Goal: Task Accomplishment & Management: Complete application form

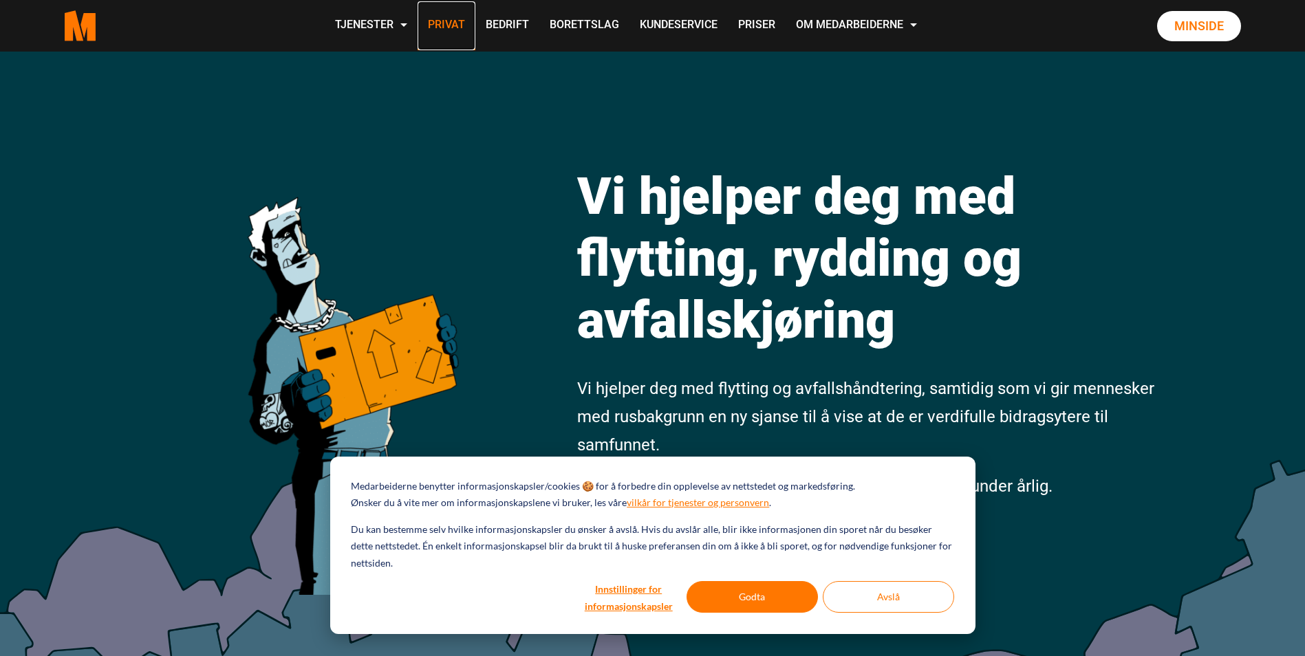
click at [451, 24] on link "Privat" at bounding box center [446, 25] width 58 height 49
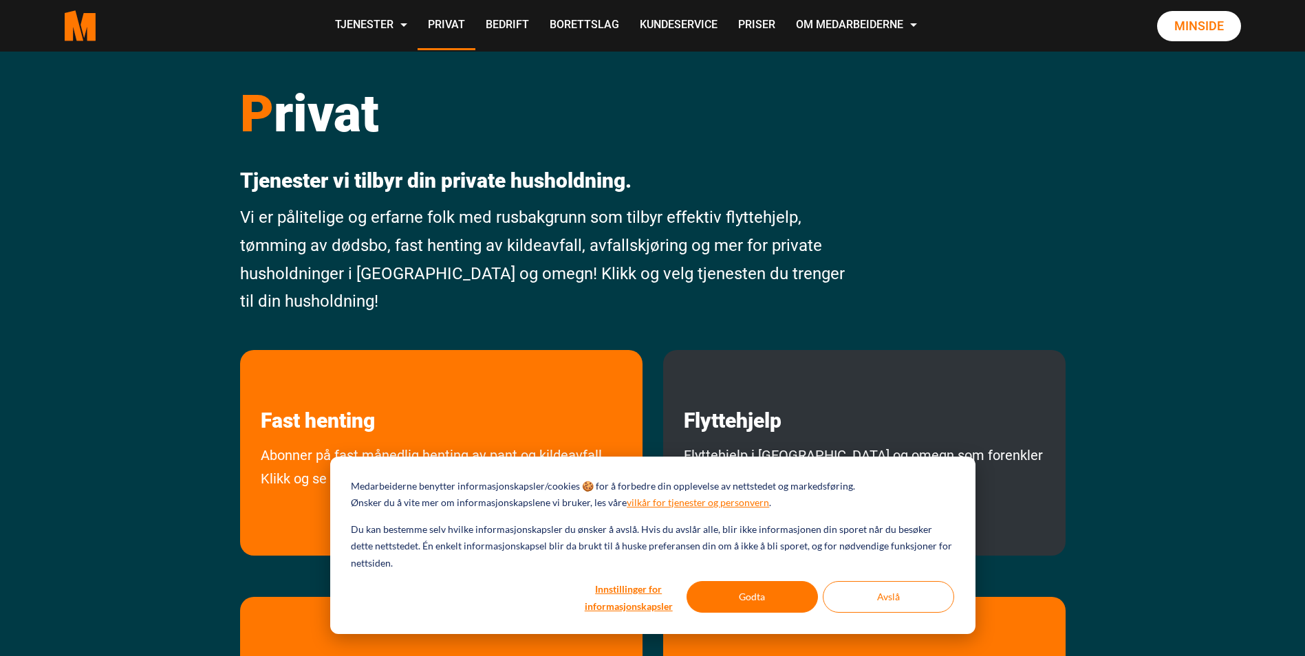
click at [813, 416] on p "Flyttehjelp" at bounding box center [864, 391] width 402 height 83
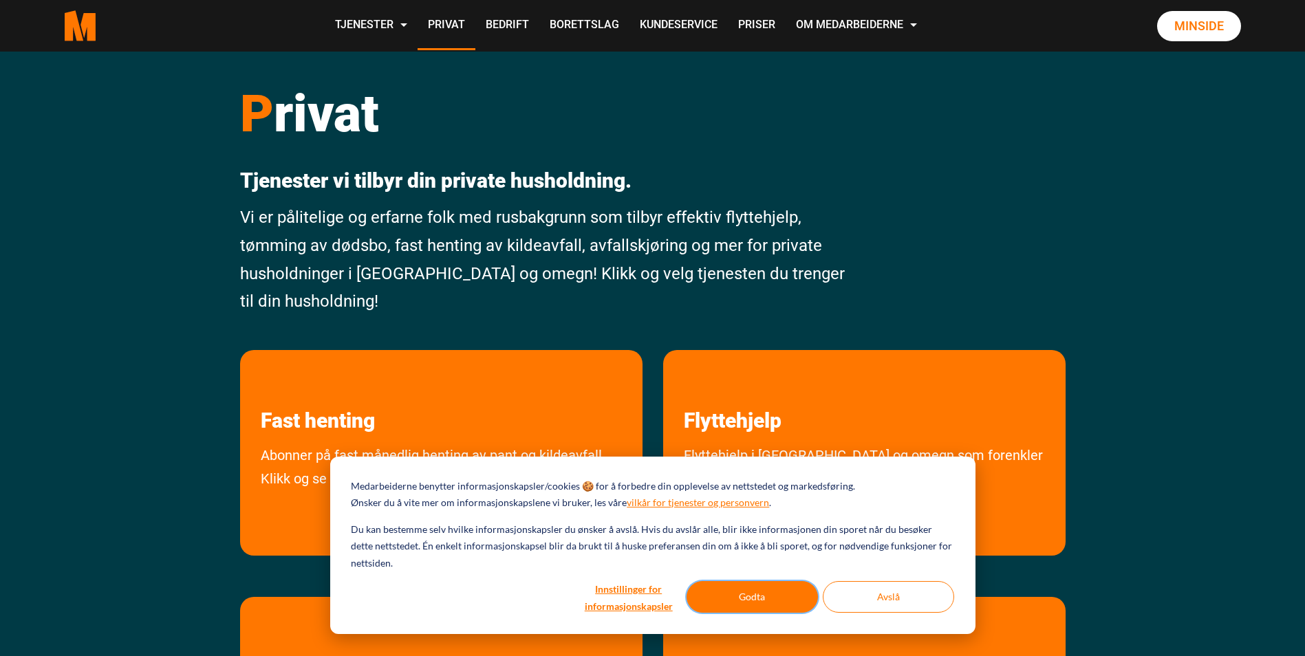
click at [759, 597] on button "Godta" at bounding box center [751, 597] width 131 height 32
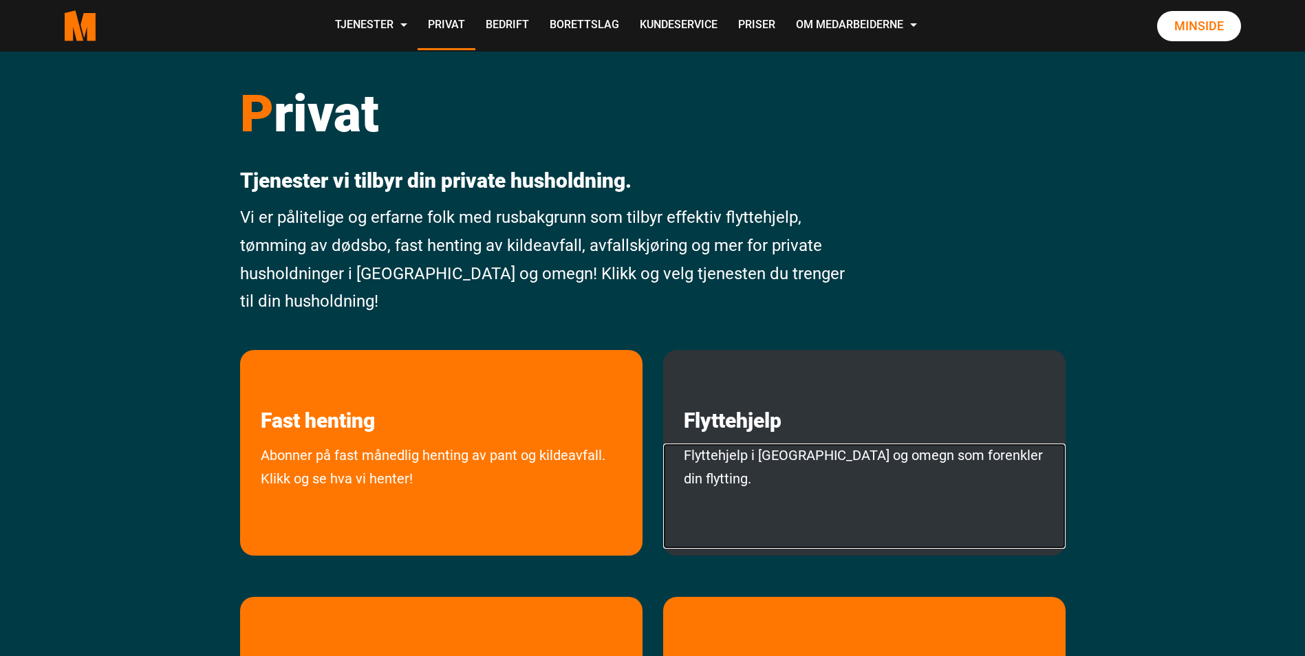
click at [789, 485] on link "Flyttehjelp i [GEOGRAPHIC_DATA] og omegn som forenkler din flytting." at bounding box center [864, 496] width 402 height 105
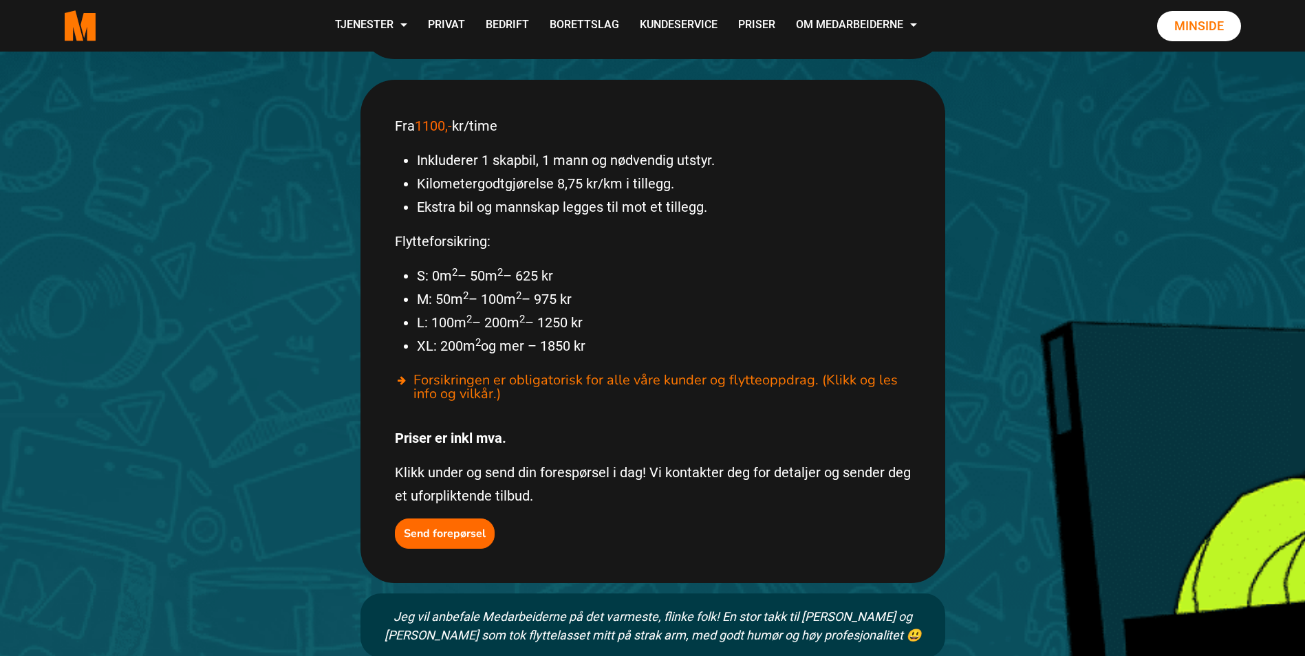
scroll to position [732, 0]
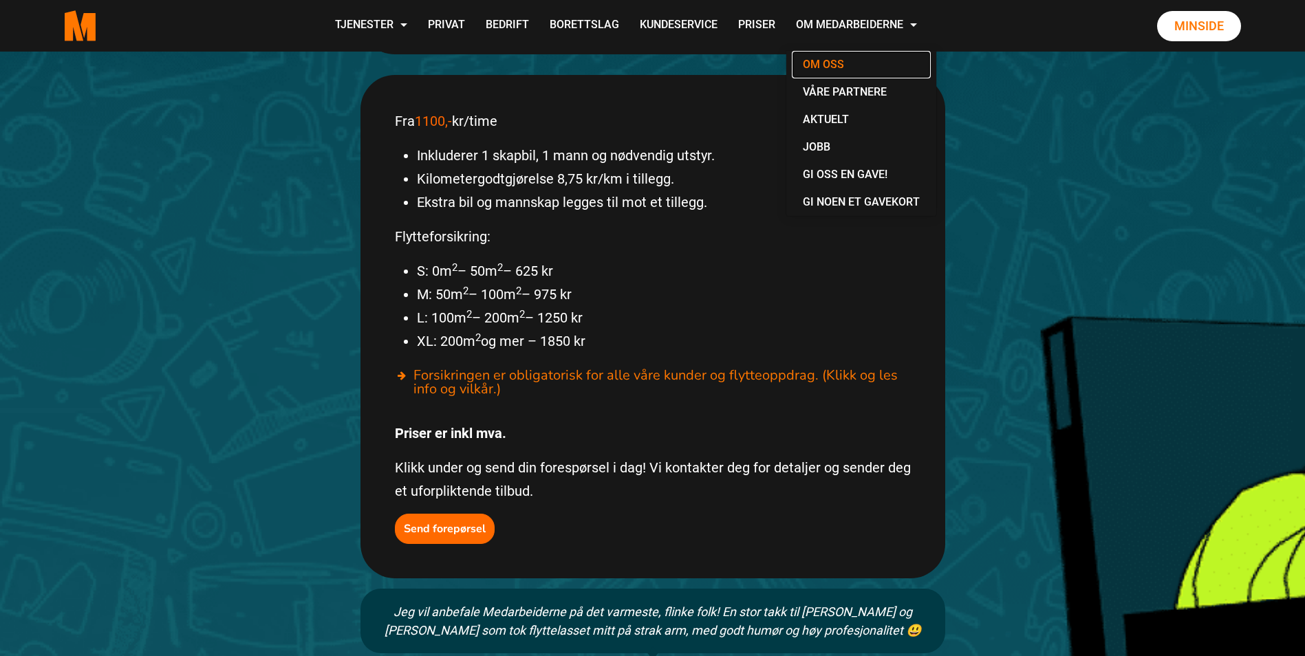
click at [823, 65] on link "Om oss" at bounding box center [861, 65] width 139 height 28
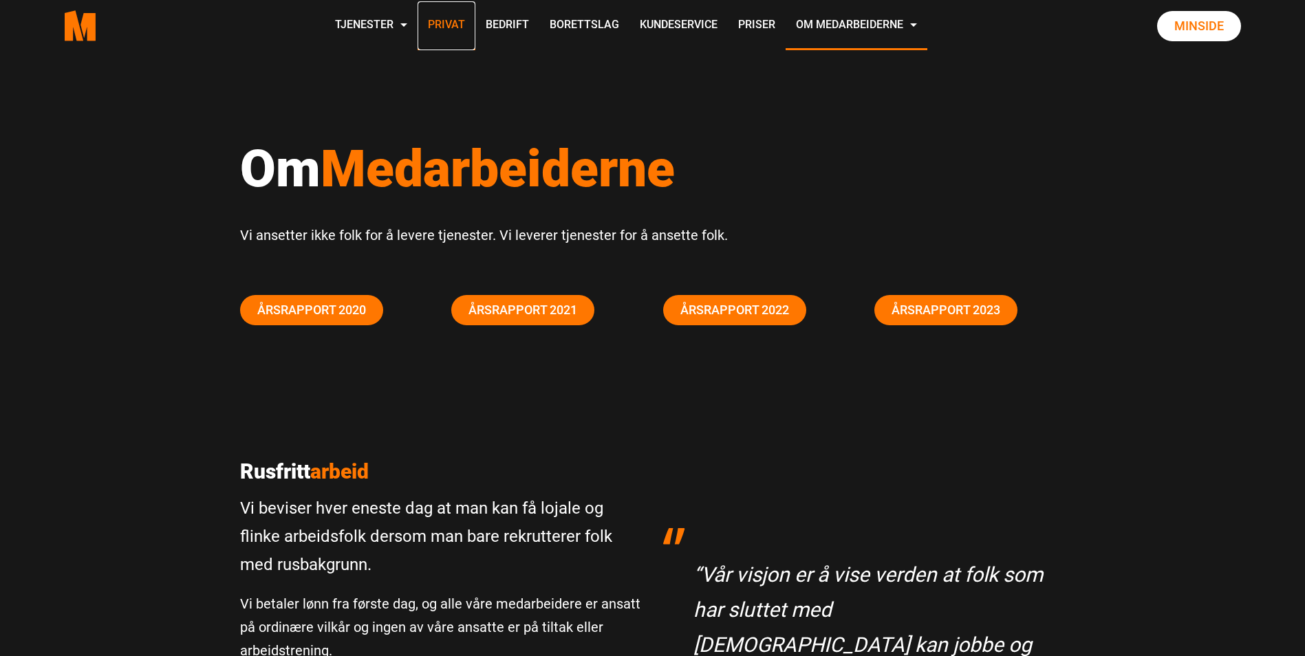
click at [453, 18] on link "Privat" at bounding box center [446, 25] width 58 height 49
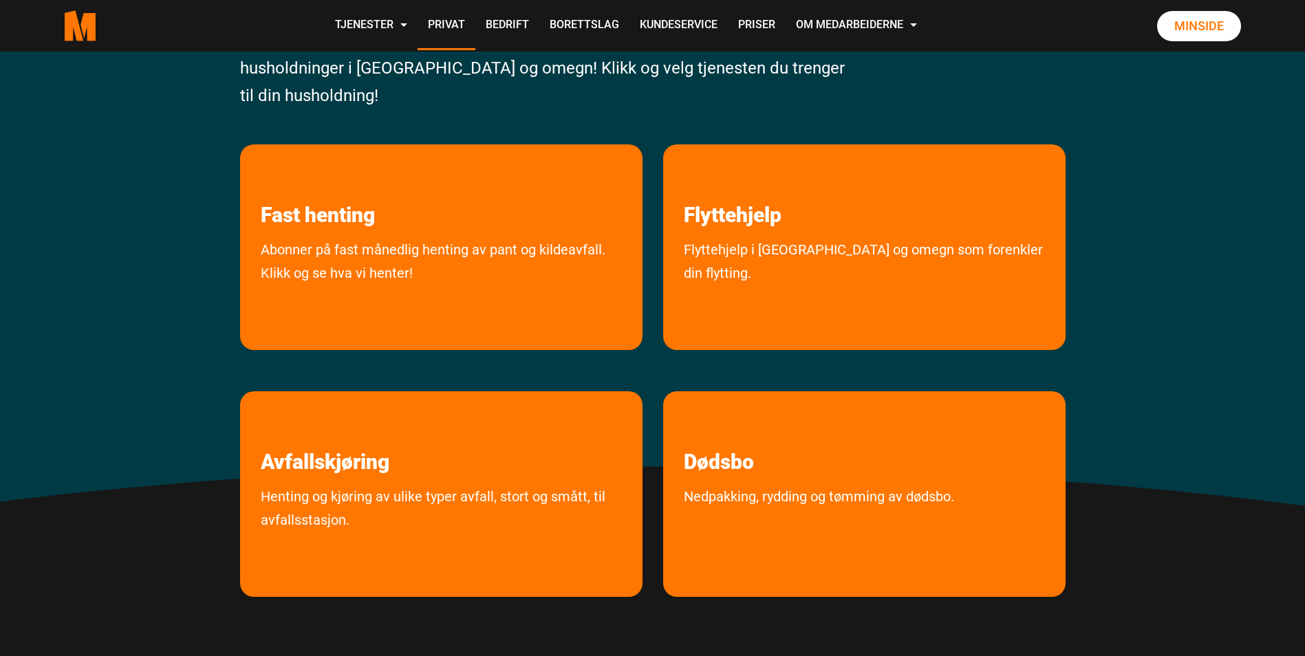
scroll to position [212, 0]
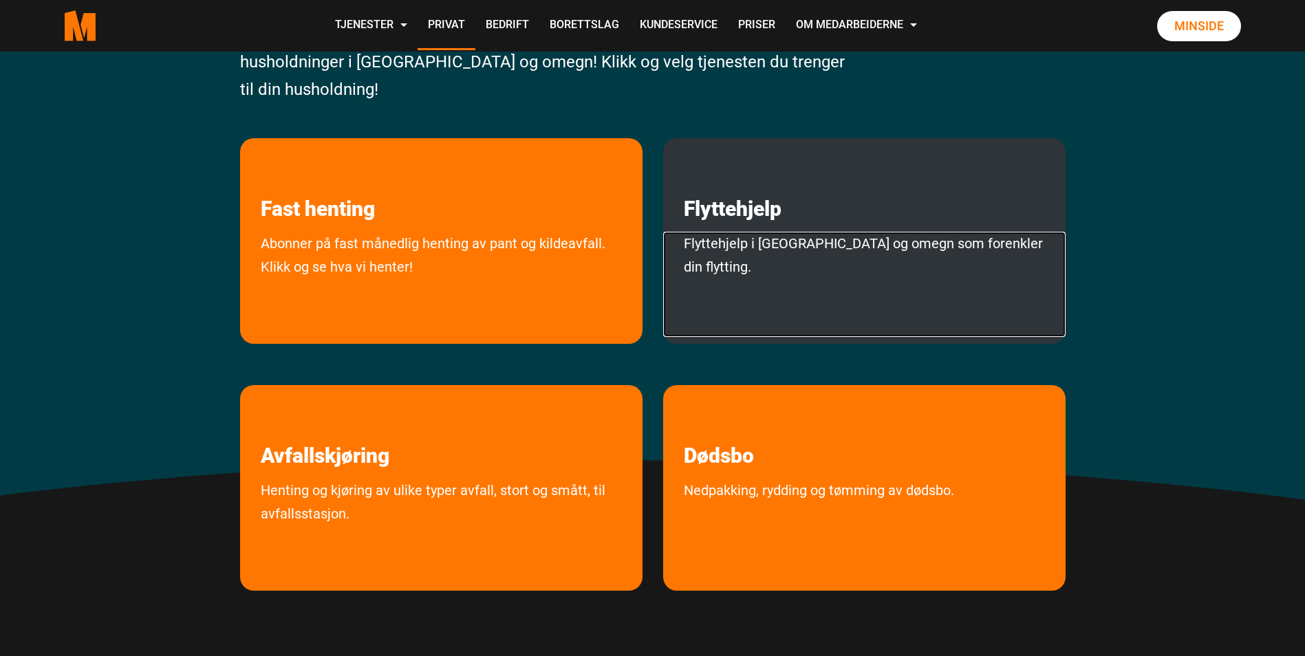
click at [807, 249] on link "Flyttehjelp i [GEOGRAPHIC_DATA] og omegn som forenkler din flytting." at bounding box center [864, 284] width 402 height 105
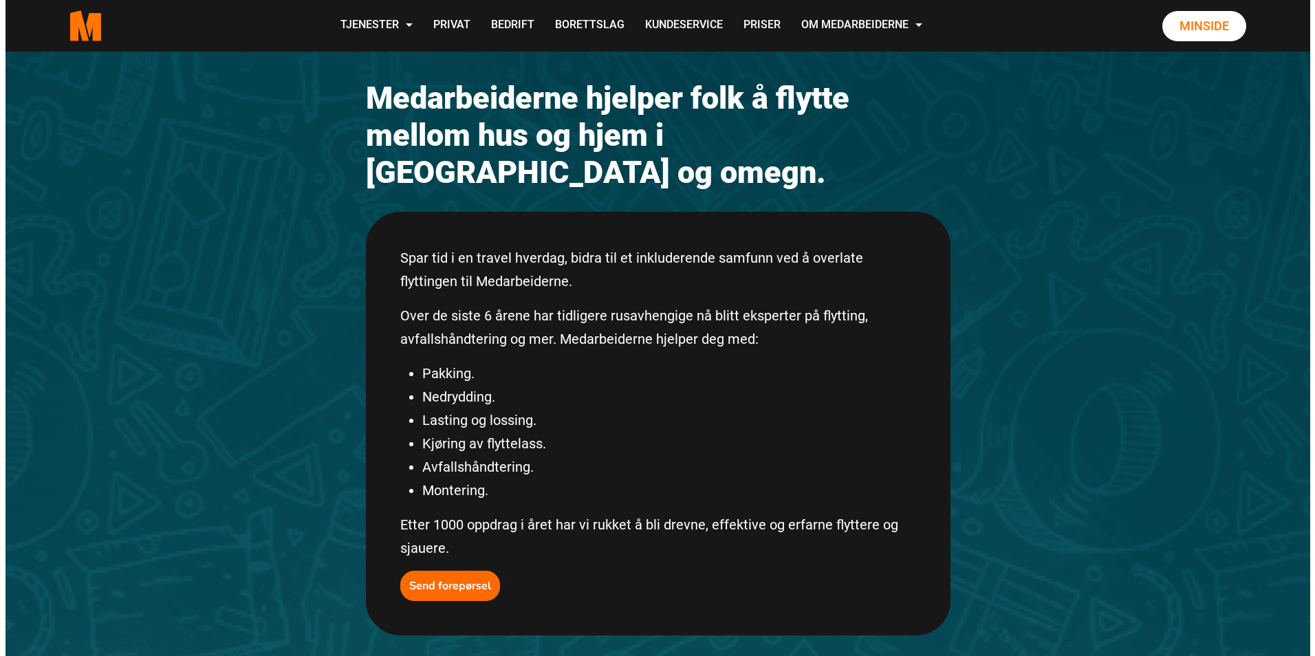
scroll to position [153, 0]
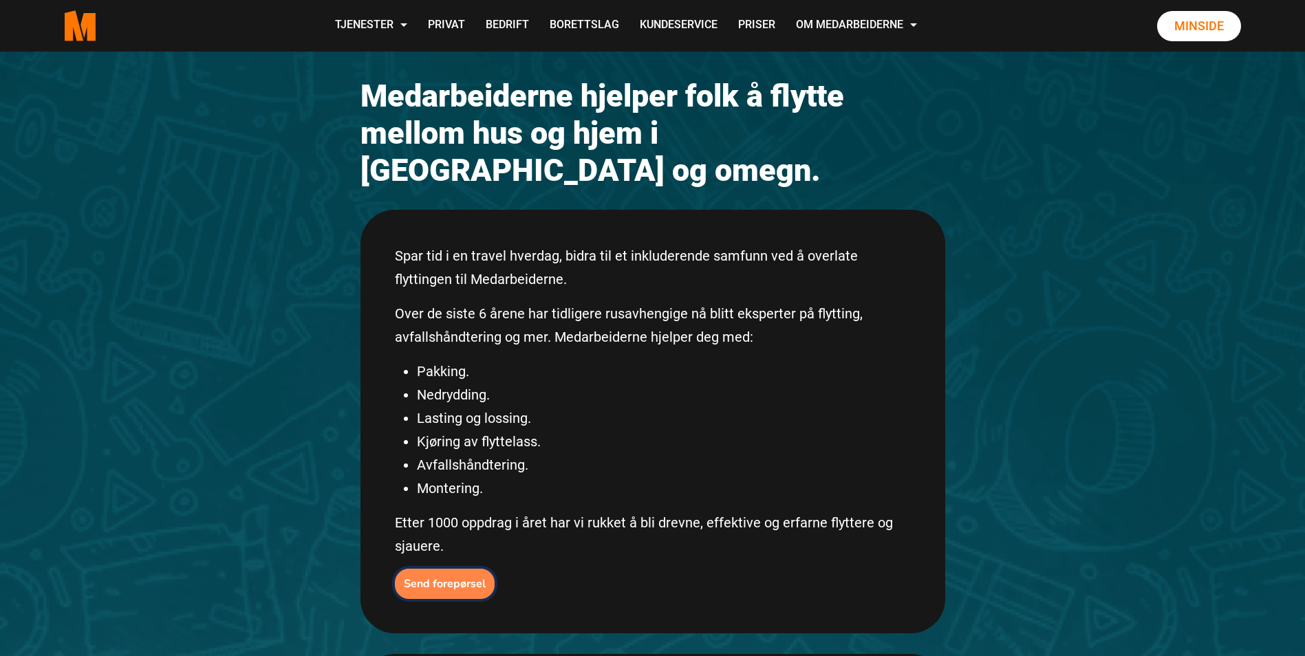
click at [444, 576] on b "Send forepørsel" at bounding box center [445, 583] width 82 height 15
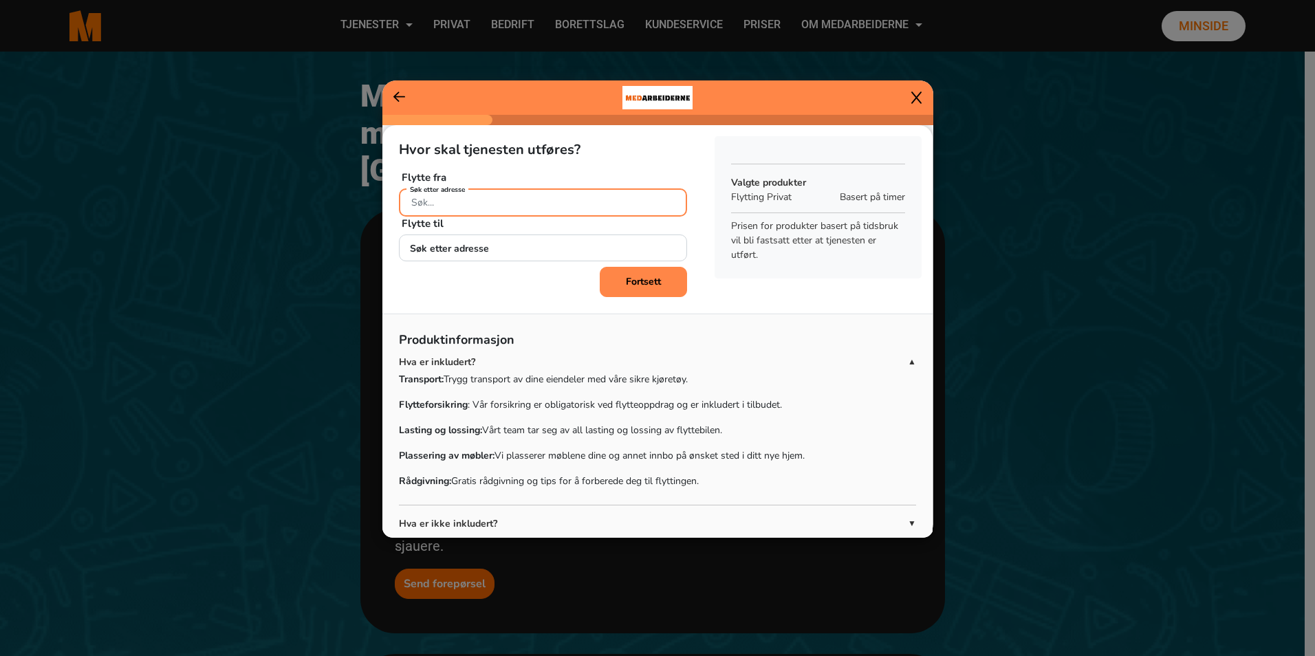
click at [551, 204] on input "Søk etter adresse" at bounding box center [543, 202] width 288 height 28
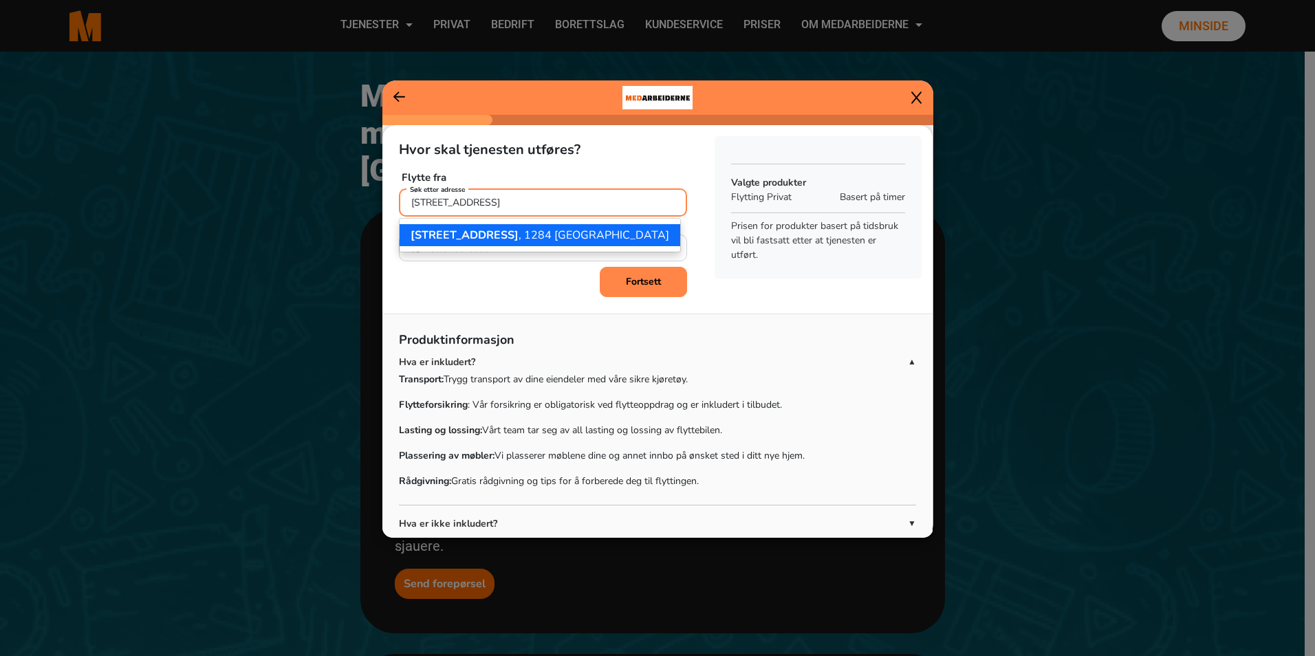
click at [523, 241] on button "[STREET_ADDRESS]" at bounding box center [540, 235] width 281 height 22
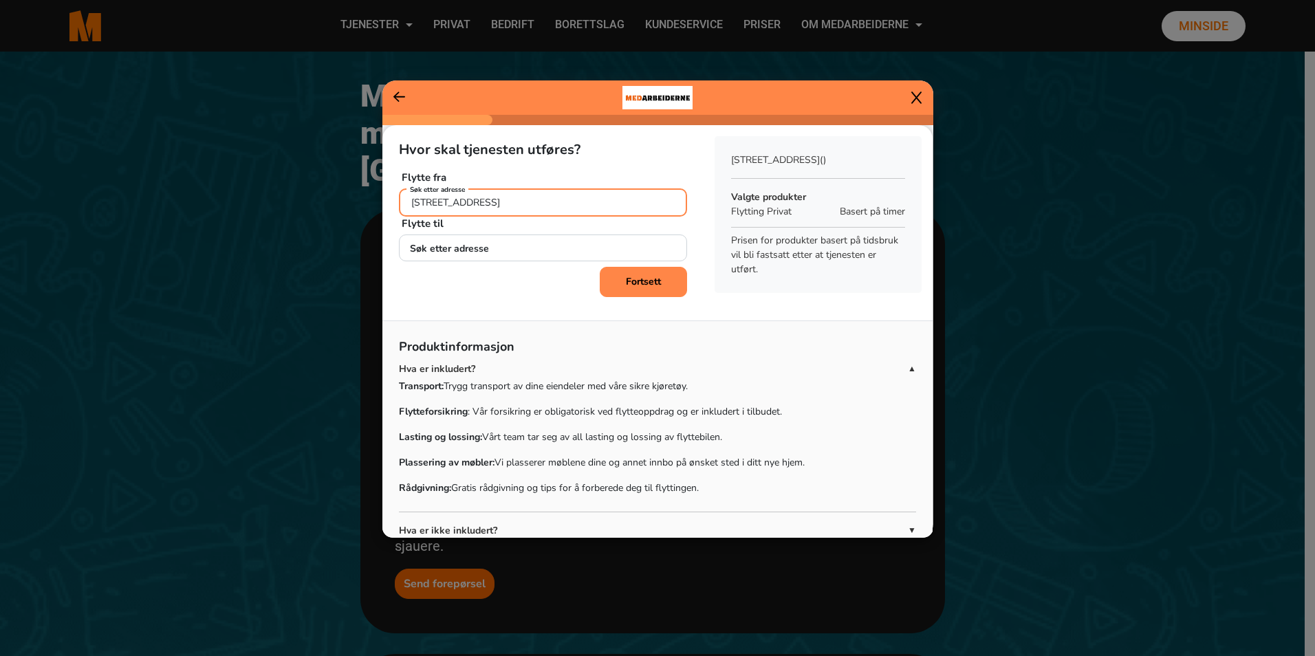
type input "[STREET_ADDRESS]"
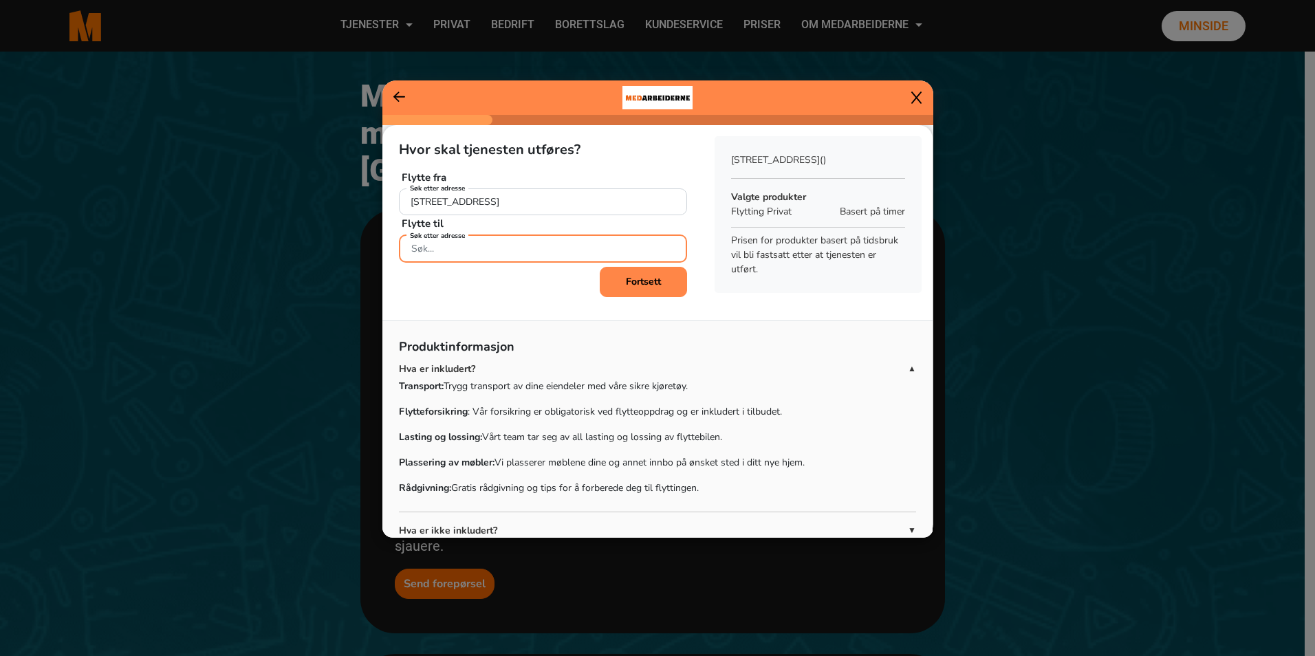
click at [521, 255] on input "Søk etter adresse" at bounding box center [543, 249] width 288 height 28
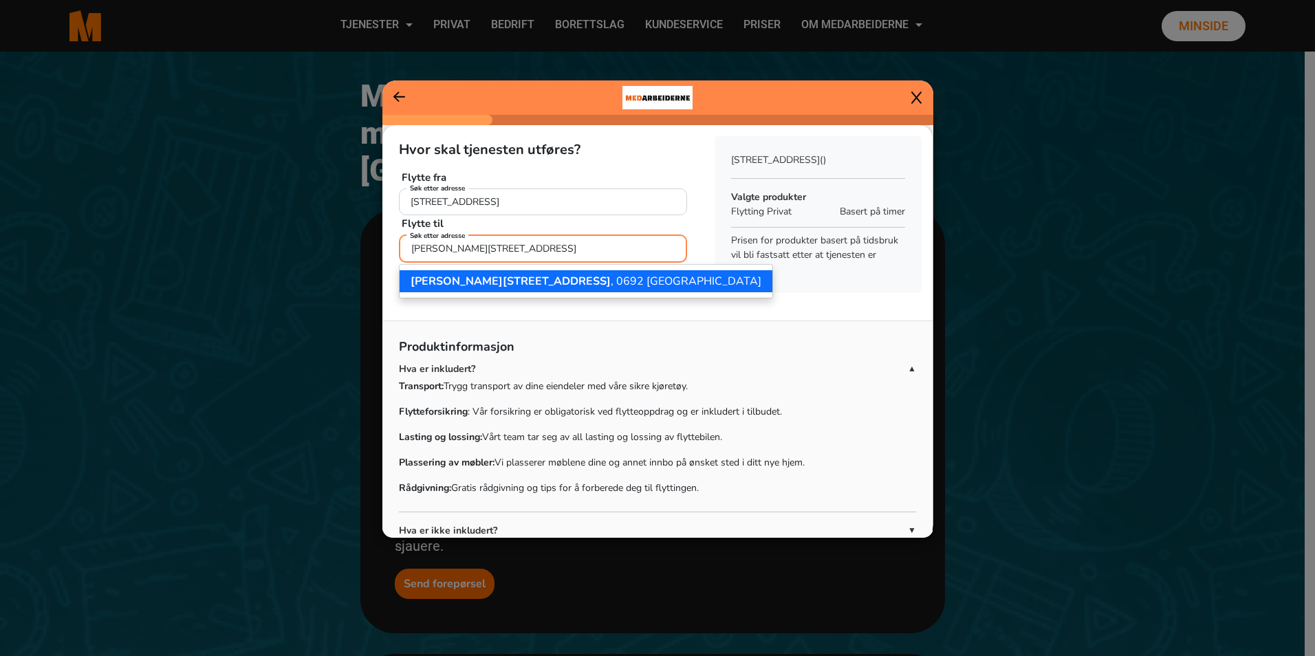
click at [516, 276] on ngb-highlight "[PERSON_NAME][STREET_ADDRESS]" at bounding box center [586, 281] width 351 height 15
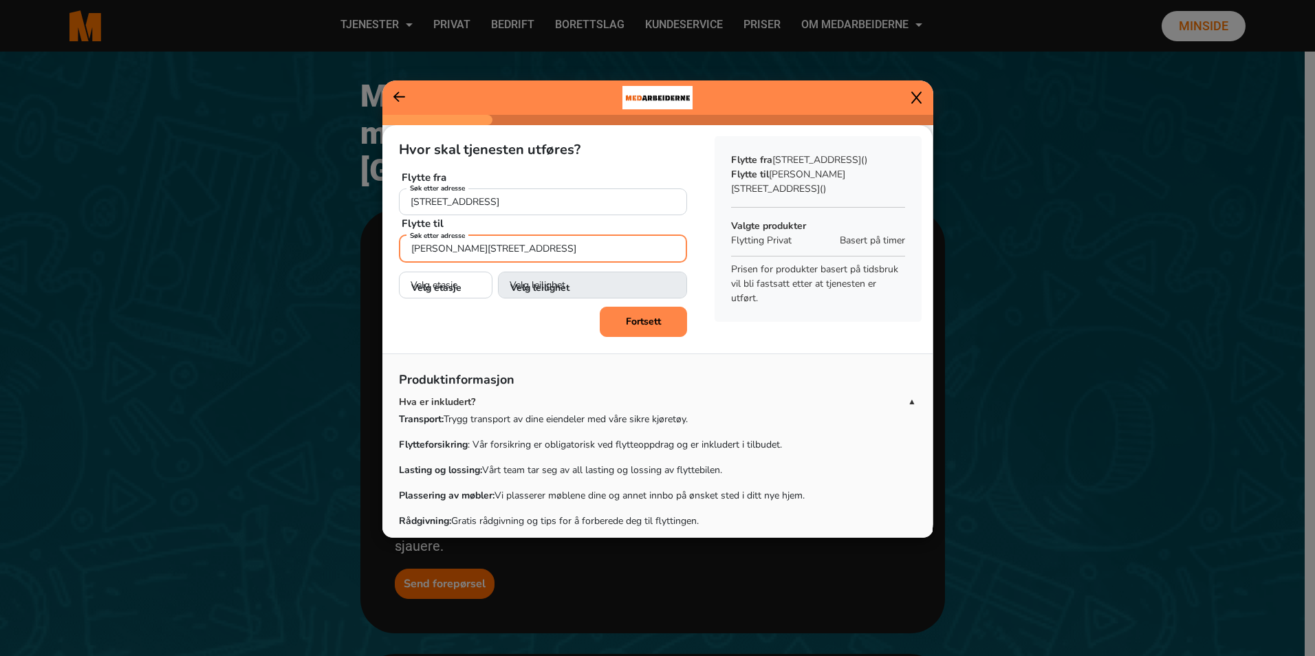
type input "[PERSON_NAME][STREET_ADDRESS]"
click at [456, 289] on select "Velg etasje 1. etasje 2. etasje 3. etasje 4. etasje" at bounding box center [446, 286] width 94 height 28
select select "02"
click at [399, 272] on select "Velg etasje 1. etasje 2. etasje 3. etasje 4. etasje" at bounding box center [446, 286] width 94 height 28
click at [567, 287] on select "Velg leilighet 1. dør fra venstre (H0201) 2. dør fra venstre (H0202)" at bounding box center [592, 286] width 189 height 28
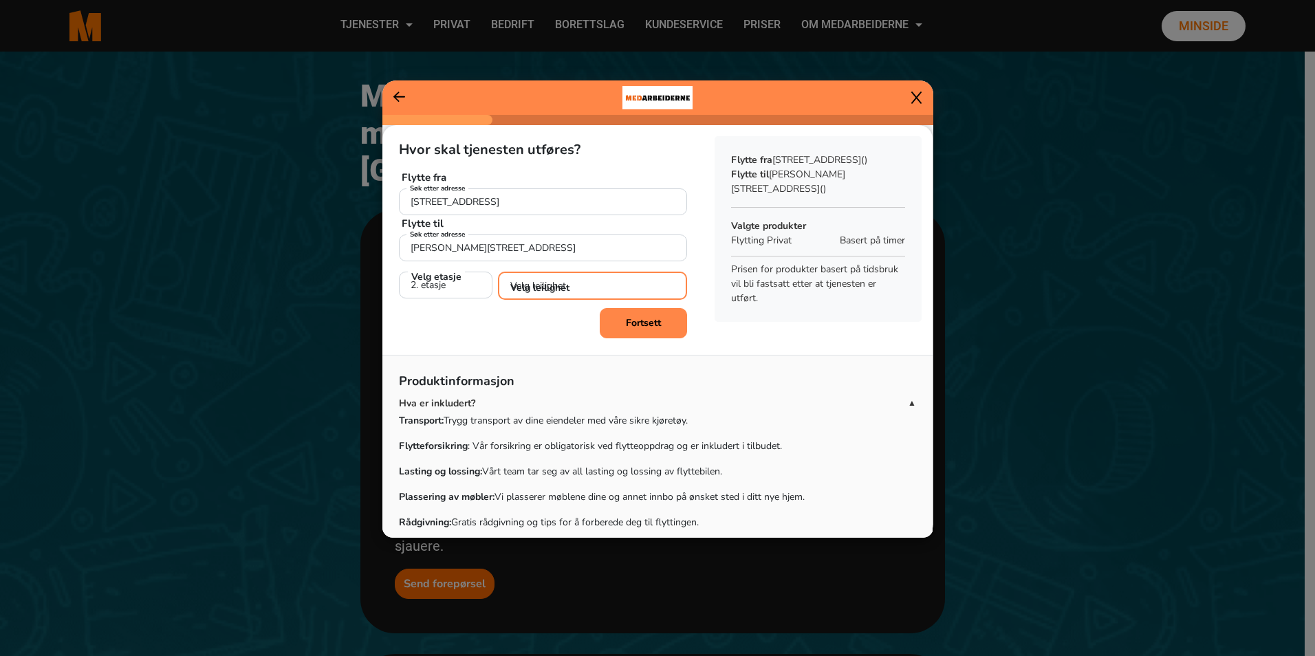
select select "H0202"
click at [498, 272] on select "Velg leilighet 1. dør fra venstre (H0201) 2. dør fra venstre (H0202)" at bounding box center [592, 286] width 189 height 28
click at [573, 285] on select "Velg leilighet 1. dør fra venstre (H0201) 2. dør fra venstre (H0202)" at bounding box center [592, 286] width 189 height 28
click at [498, 272] on select "Velg leilighet 1. dør fra venstre (H0201) 2. dør fra venstre (H0202)" at bounding box center [592, 286] width 189 height 28
click at [633, 329] on button "Fortsett" at bounding box center [643, 322] width 87 height 30
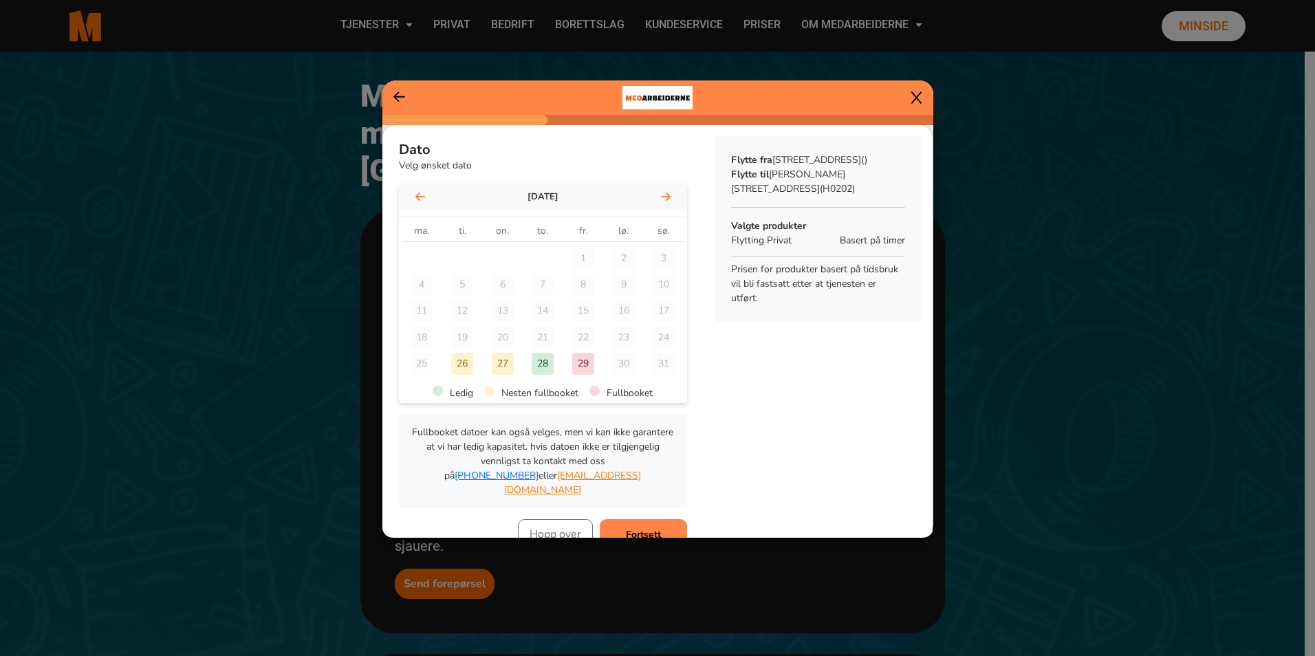
click at [661, 199] on icon at bounding box center [666, 196] width 10 height 11
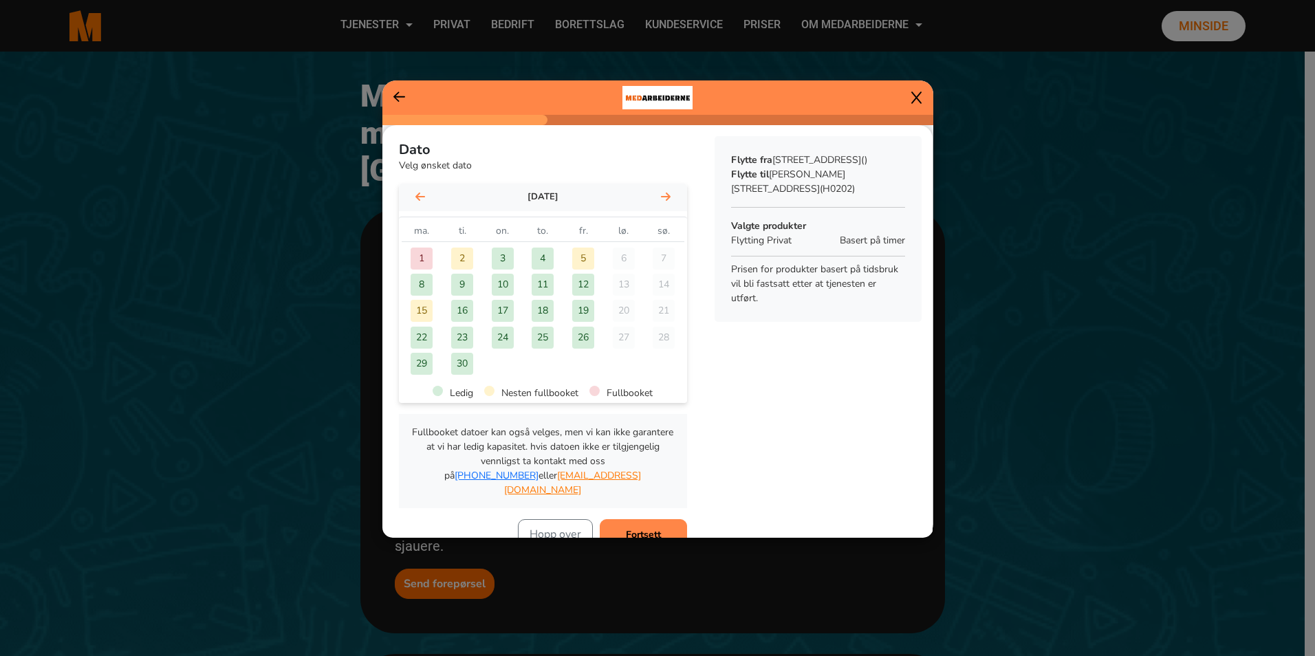
click at [578, 256] on div "5" at bounding box center [583, 259] width 22 height 22
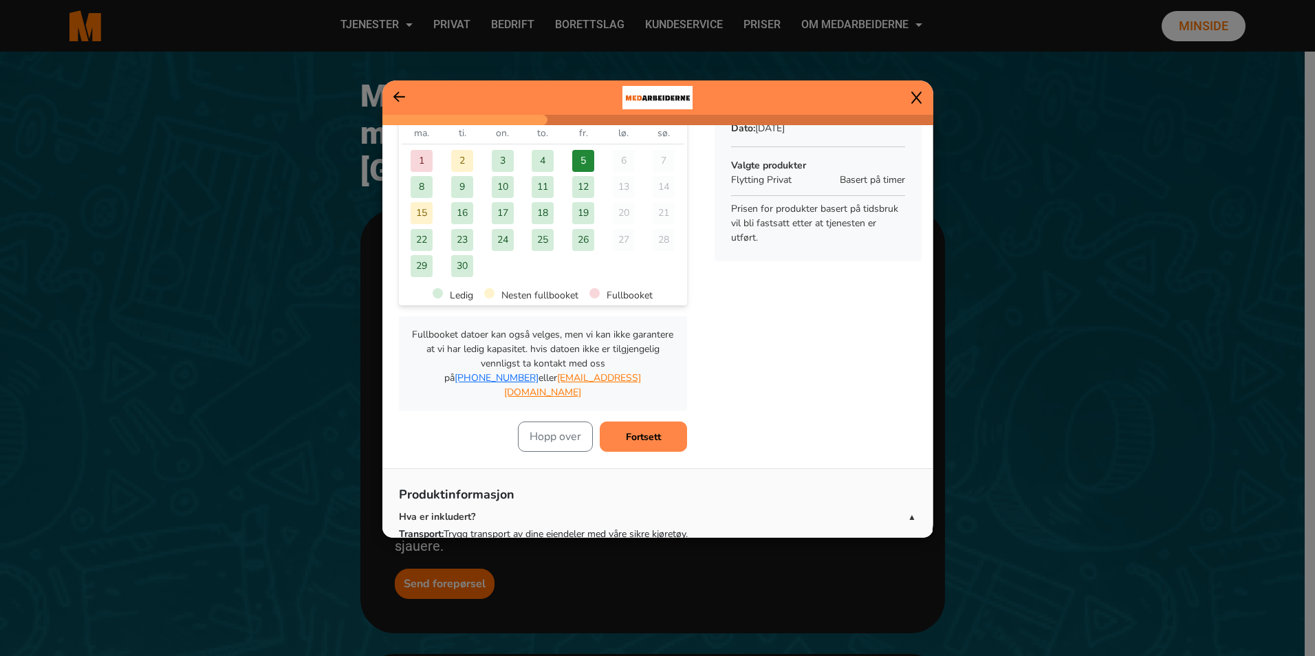
scroll to position [99, 0]
click at [644, 429] on b "Fortsett" at bounding box center [643, 435] width 35 height 13
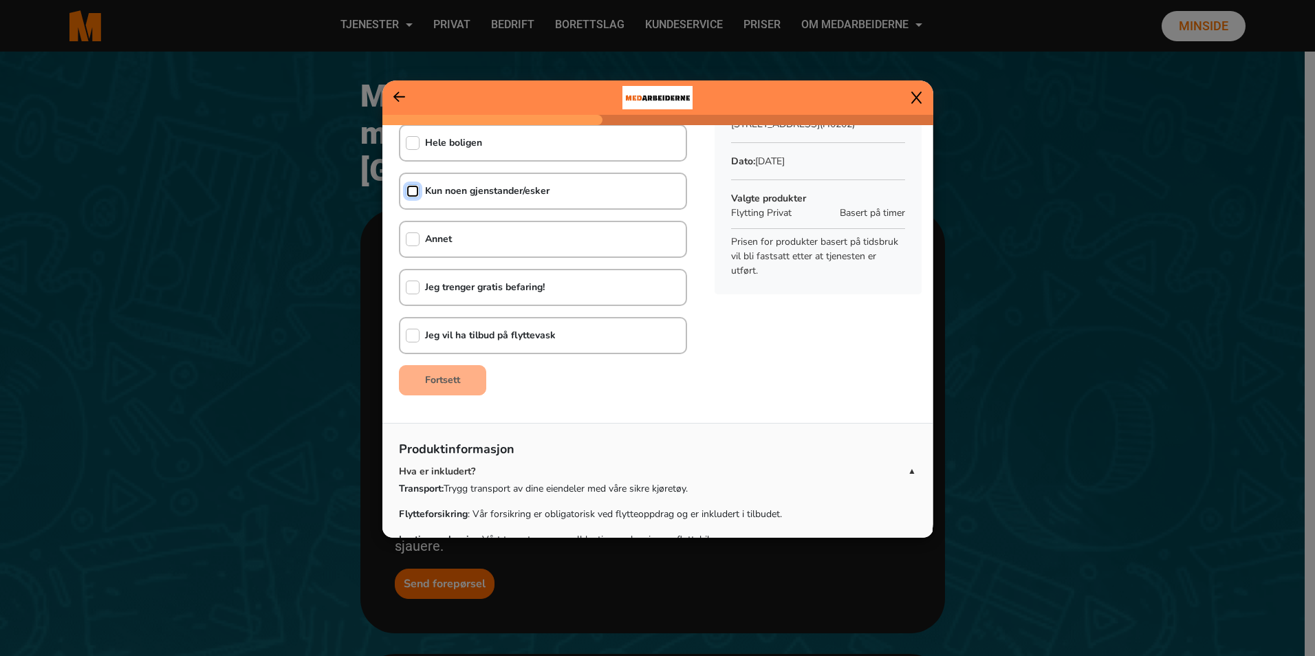
click at [413, 190] on input "checkbox" at bounding box center [413, 191] width 14 height 14
checkbox input "true"
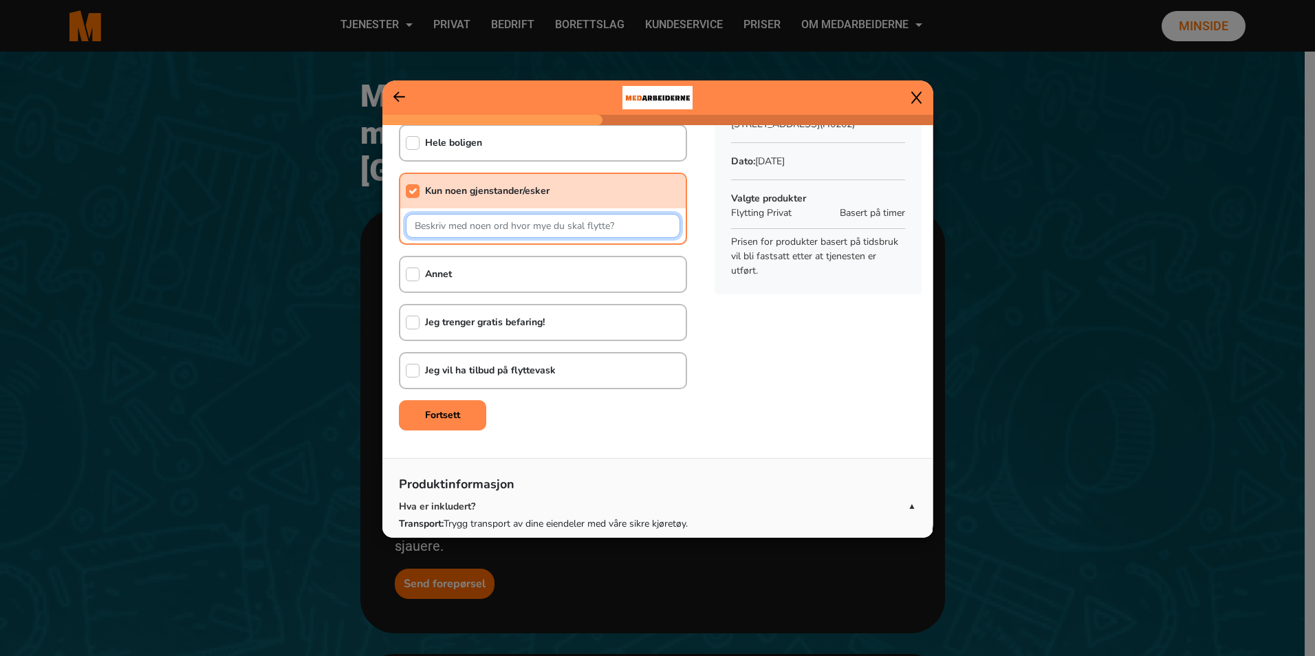
click at [551, 233] on input "text" at bounding box center [543, 226] width 274 height 24
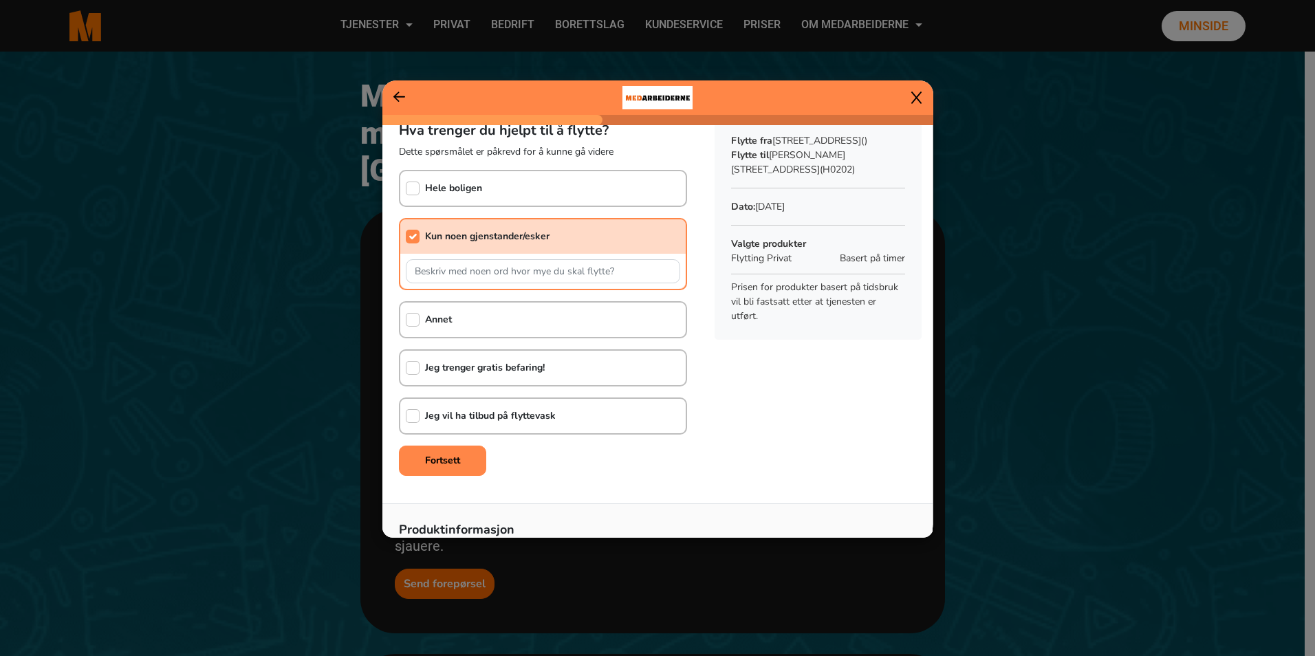
scroll to position [0, 0]
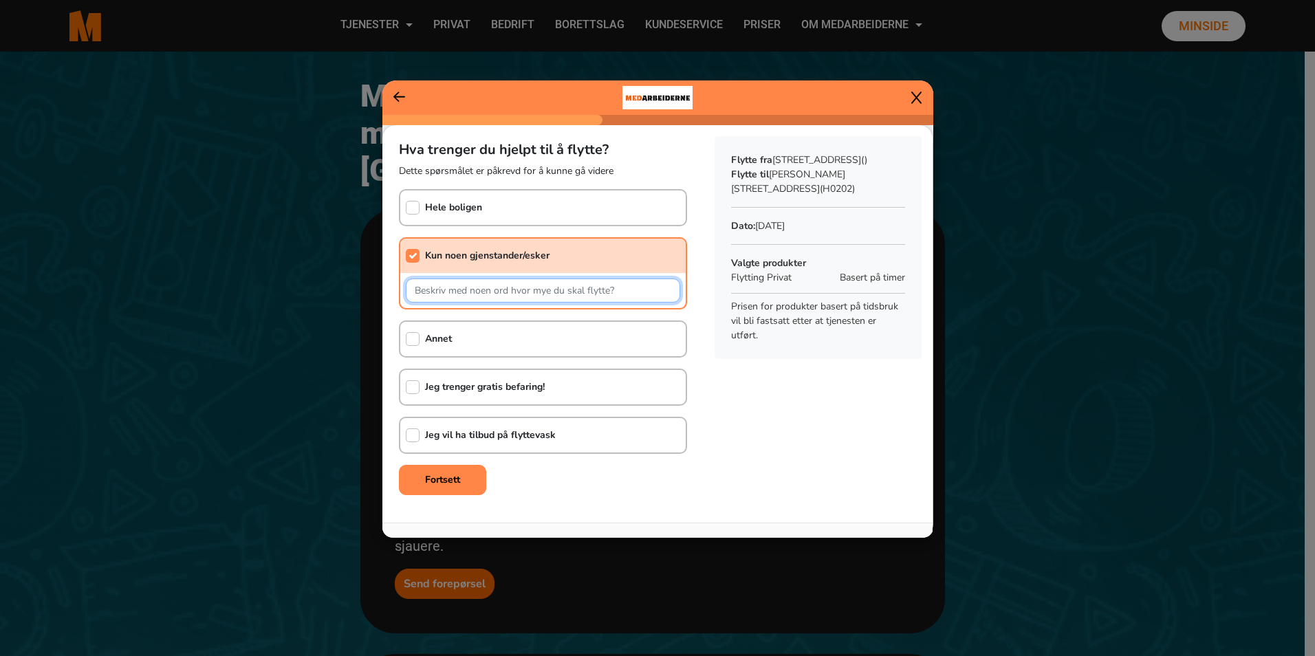
click at [491, 296] on input "text" at bounding box center [543, 291] width 274 height 24
click at [398, 91] on icon at bounding box center [399, 97] width 12 height 14
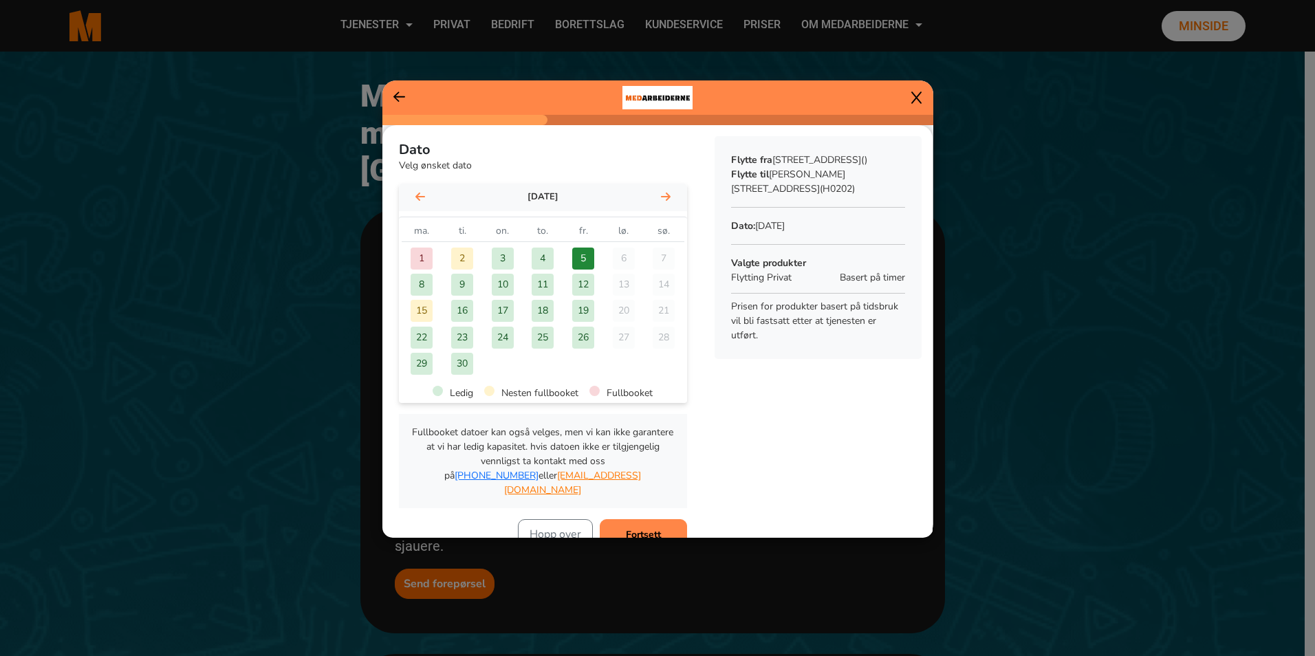
click at [630, 519] on button "Fortsett" at bounding box center [643, 534] width 87 height 30
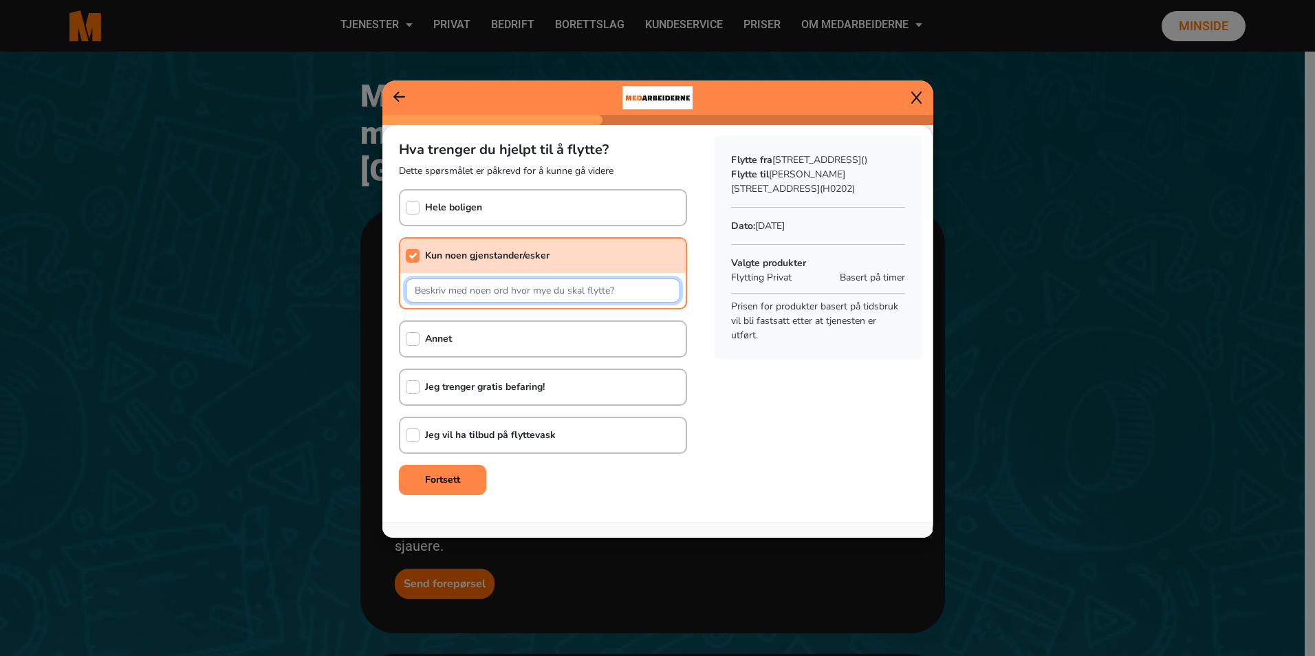
click at [527, 293] on input "text" at bounding box center [543, 291] width 274 height 24
click at [410, 433] on input "checkbox" at bounding box center [413, 435] width 14 height 14
checkbox input "true"
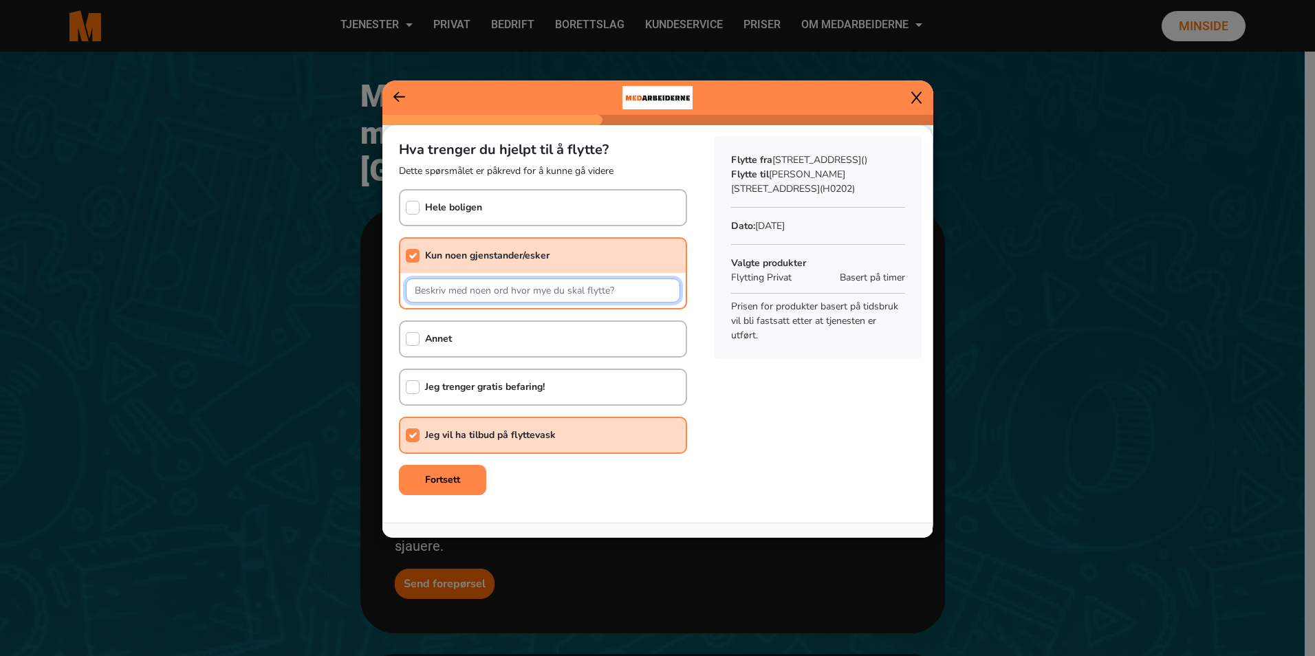
click at [509, 296] on input "text" at bounding box center [543, 291] width 274 height 24
click at [545, 292] on input "Piano. stor trekiste, skap og bykhyller," at bounding box center [543, 291] width 274 height 24
click at [591, 299] on input "Piano. stor trekiste, skap og bokhyller," at bounding box center [543, 291] width 274 height 24
click at [651, 293] on input "Piano. stor trekiste, skap og bokhyller, vaskemaskin" at bounding box center [543, 291] width 274 height 24
click at [474, 292] on input "Piano. stor trekiste, skap og bokhyller, vaskemaskin" at bounding box center [543, 291] width 274 height 24
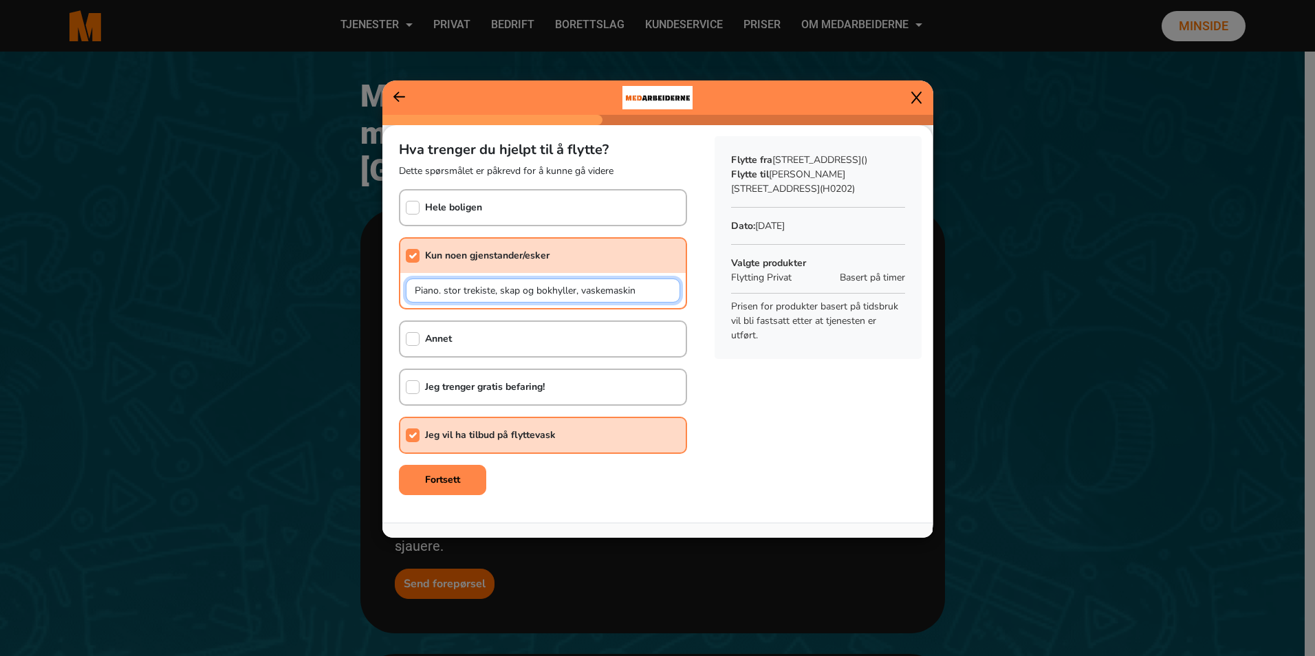
click at [657, 285] on input "Piano. stor trekiste, skap og bokhyller, vaskemaskin" at bounding box center [543, 291] width 274 height 24
type input "Piano. stor trekiste, skap og bokhyller, vaskemaskin, kanskje seng"
click at [456, 477] on b "Fortsett" at bounding box center [442, 479] width 35 height 13
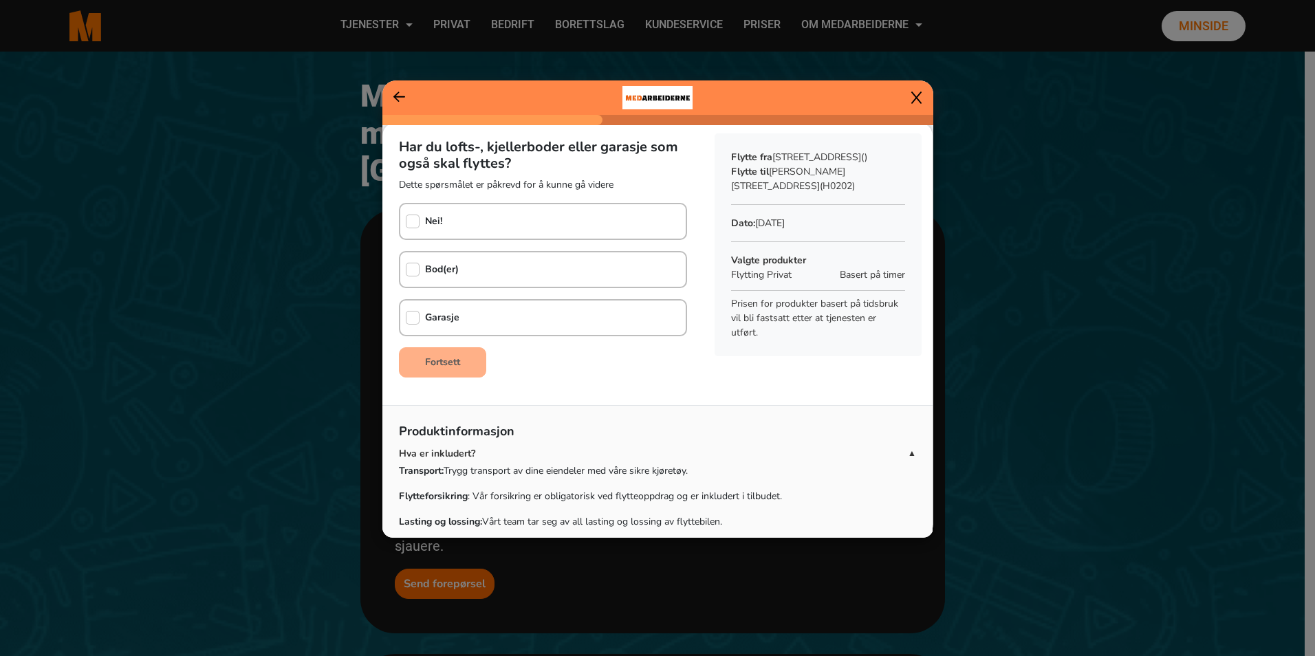
scroll to position [0, 0]
click at [413, 217] on input "checkbox" at bounding box center [413, 224] width 14 height 14
checkbox input "true"
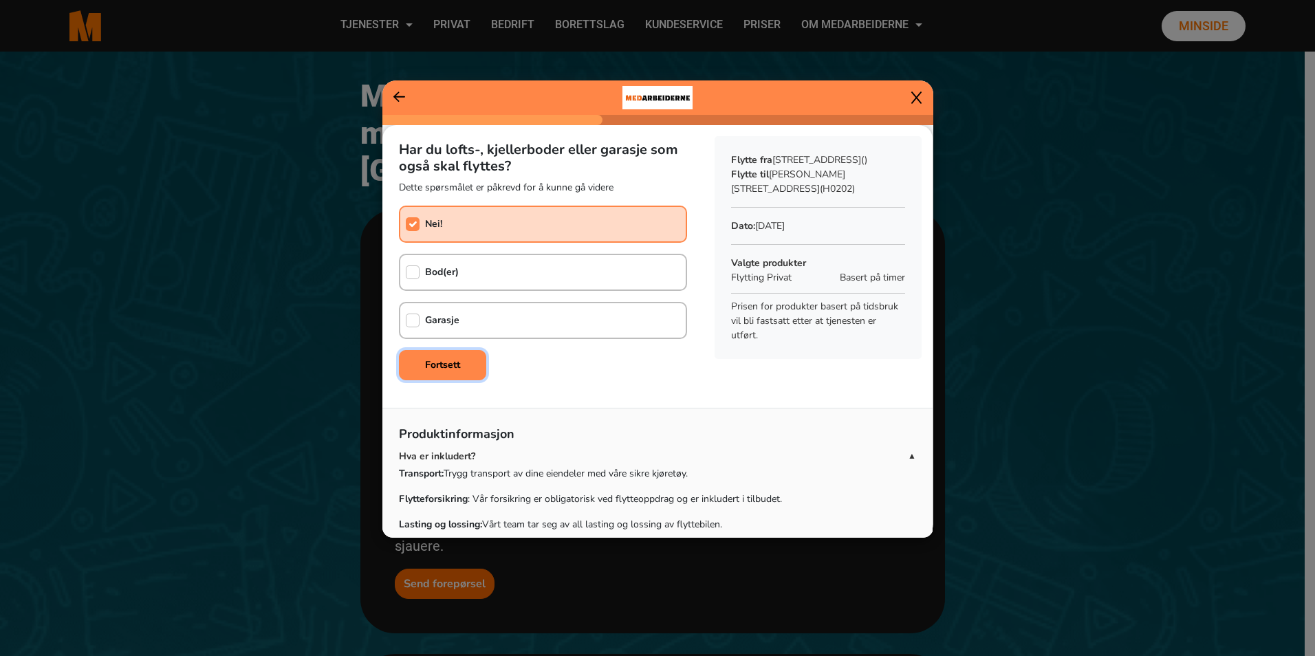
click at [439, 360] on b "Fortsett" at bounding box center [442, 364] width 35 height 13
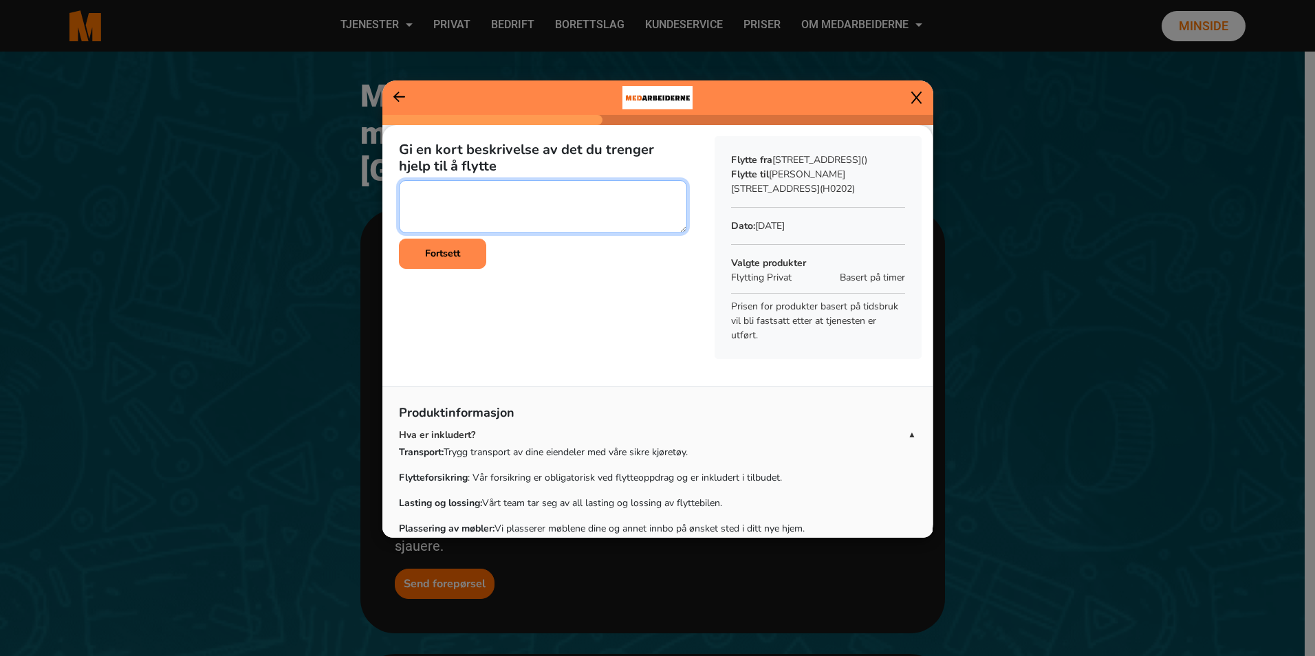
click at [459, 216] on textarea at bounding box center [543, 206] width 288 height 53
drag, startPoint x: 933, startPoint y: 239, endPoint x: 958, endPoint y: 199, distance: 47.3
click at [958, 199] on ngb-modal-window "Gi en kort beskrivelse av det du trenger hjelp til å flytte [PERSON_NAME] Samme…" at bounding box center [657, 328] width 1315 height 656
click at [433, 189] on textarea at bounding box center [543, 206] width 288 height 53
click at [615, 208] on textarea at bounding box center [543, 206] width 288 height 53
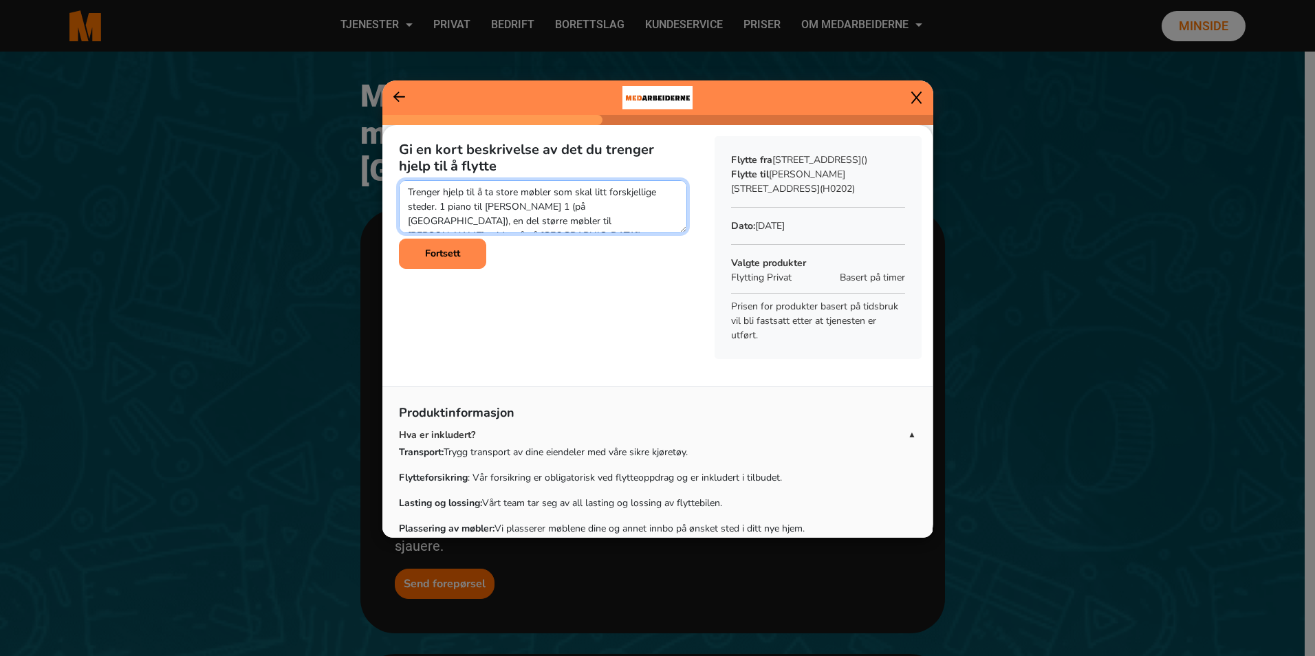
scroll to position [10, 0]
click at [523, 224] on textarea at bounding box center [543, 206] width 288 height 53
click at [600, 193] on textarea at bounding box center [543, 206] width 288 height 53
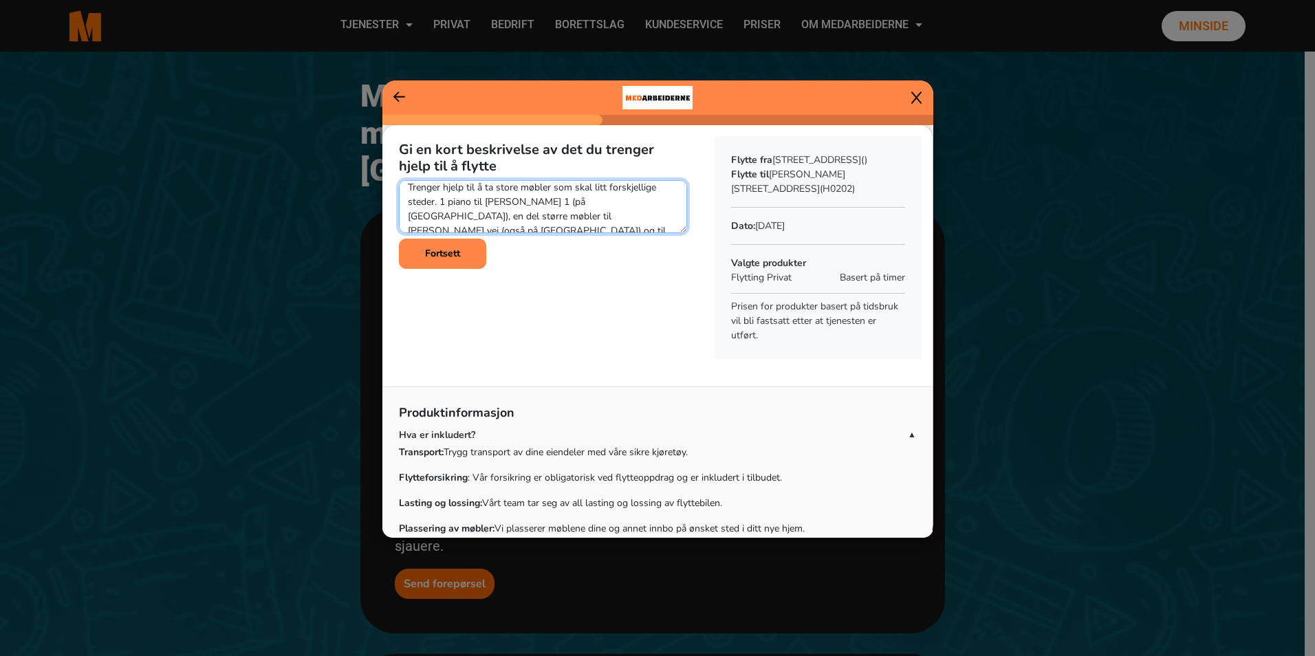
click at [554, 188] on textarea at bounding box center [543, 206] width 288 height 53
click at [539, 217] on textarea at bounding box center [543, 206] width 288 height 53
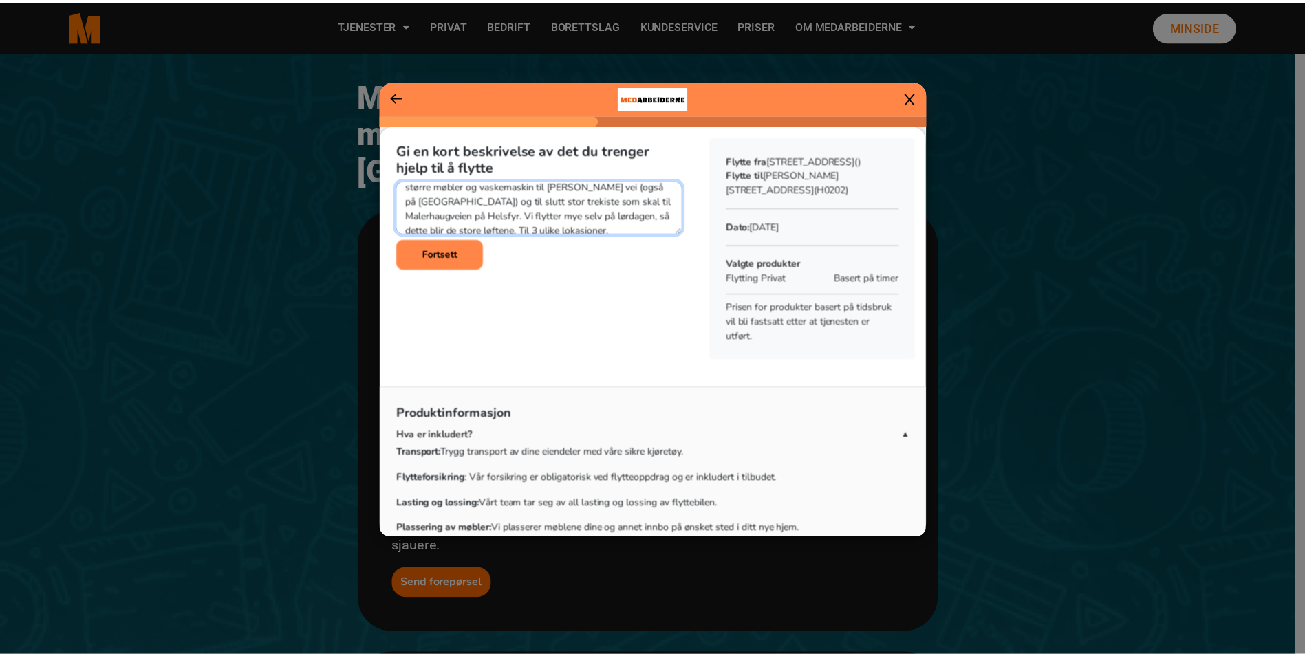
scroll to position [58, 0]
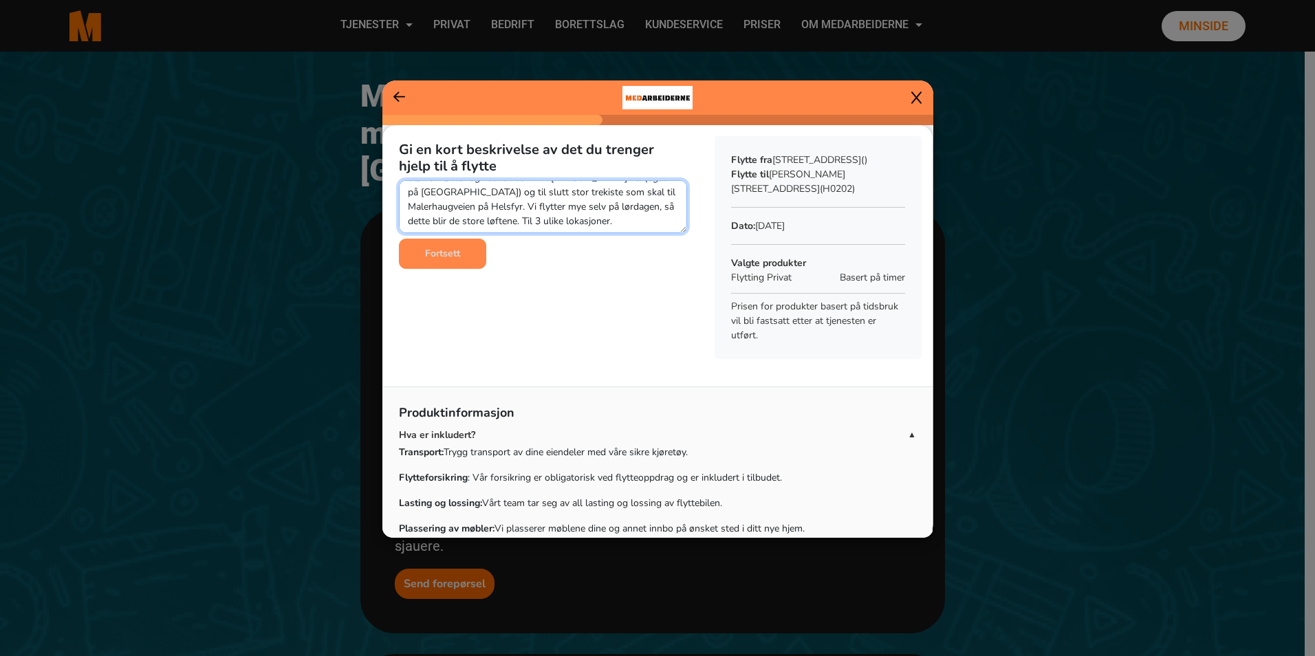
type textarea "Trenger hjelp til å ta store møbler fra et hus, som skal litt forskjellige sted…"
click at [461, 248] on button "Fortsett" at bounding box center [442, 254] width 87 height 30
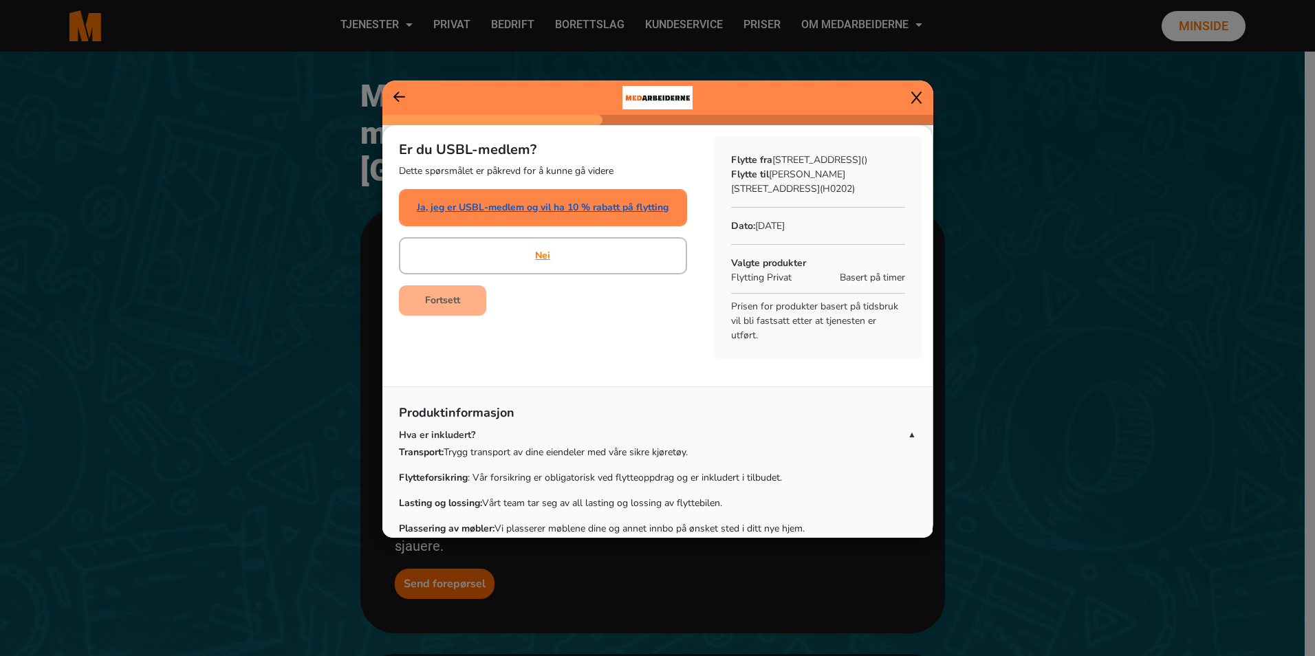
click at [489, 206] on link "Ja, jeg er USBL-medlem og vil ha 10 % rabatt på flytting" at bounding box center [543, 207] width 252 height 14
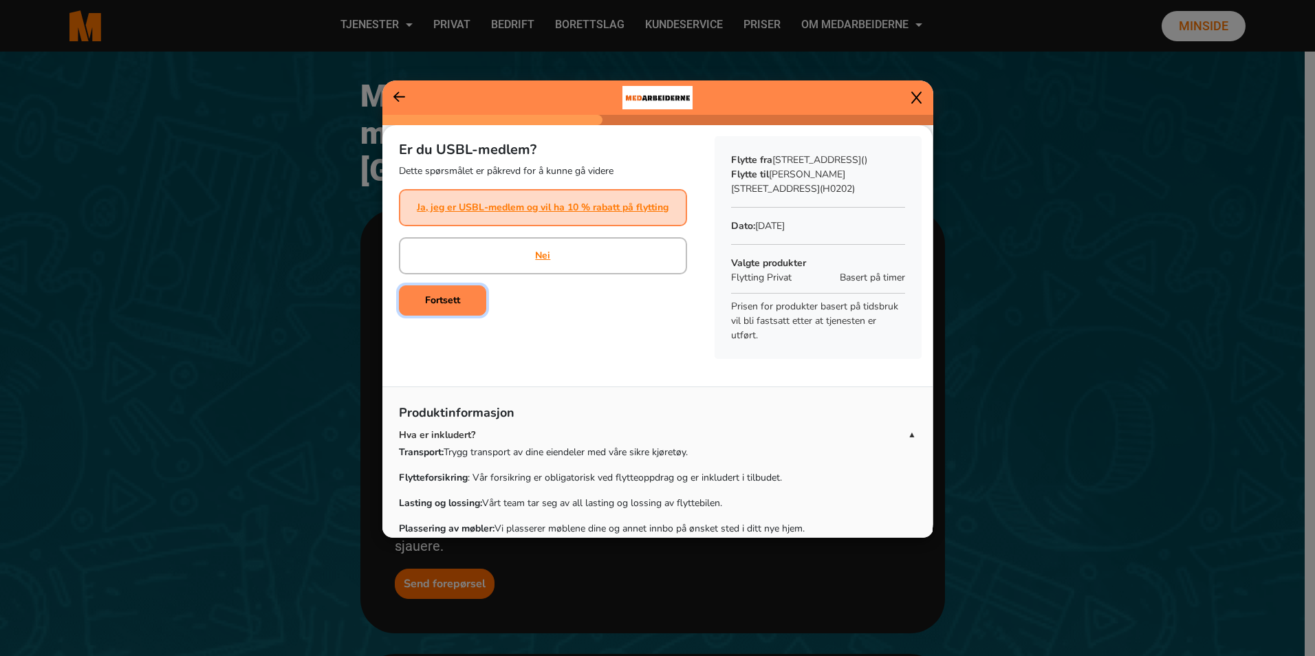
click at [439, 296] on b "Fortsett" at bounding box center [442, 300] width 35 height 13
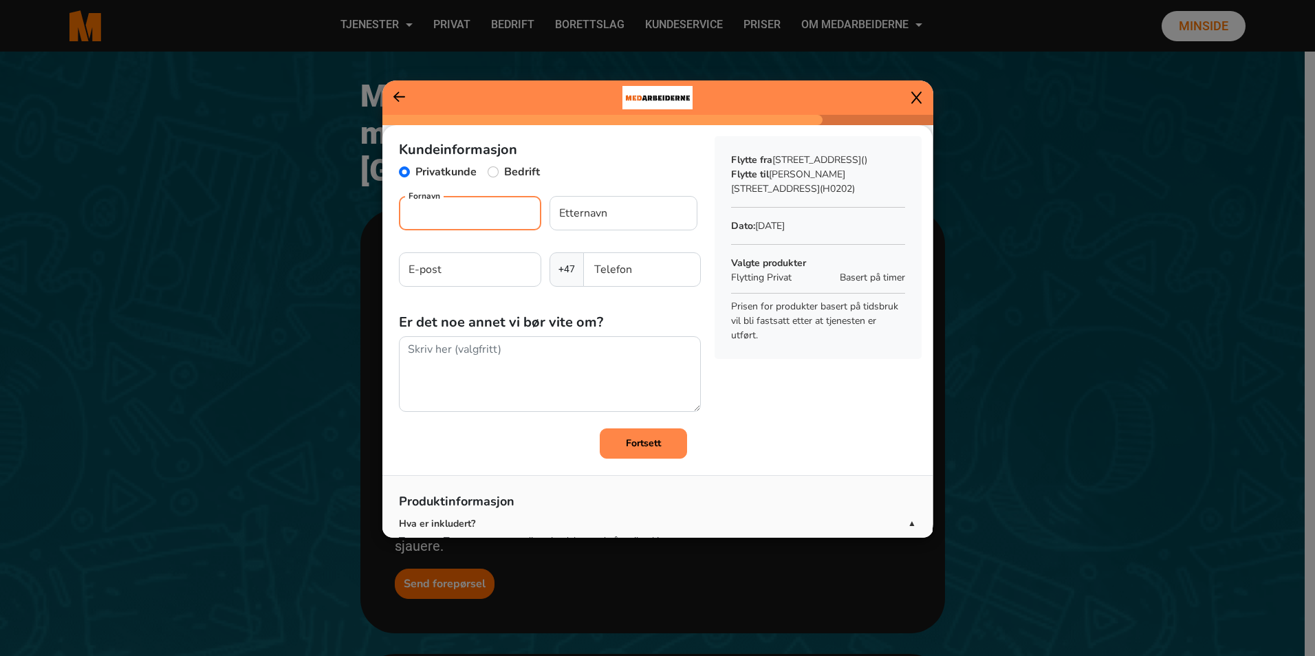
click at [455, 221] on input "Fornavn" at bounding box center [470, 213] width 142 height 34
type input "[PERSON_NAME]"
type input "Refsdal"
type input "[EMAIL_ADDRESS][DOMAIN_NAME]"
type input "99557131"
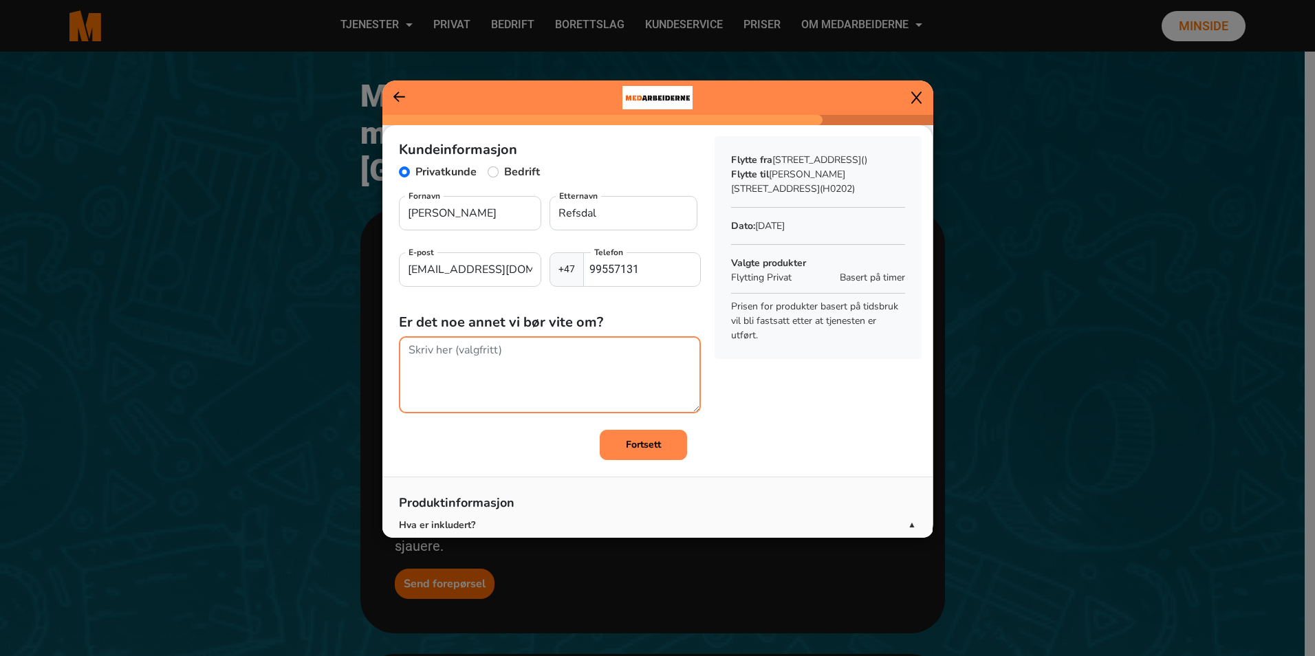
click at [500, 349] on textarea at bounding box center [550, 374] width 302 height 77
type textarea "O"
type textarea "T"
click at [631, 441] on b "Fortsett" at bounding box center [643, 443] width 35 height 13
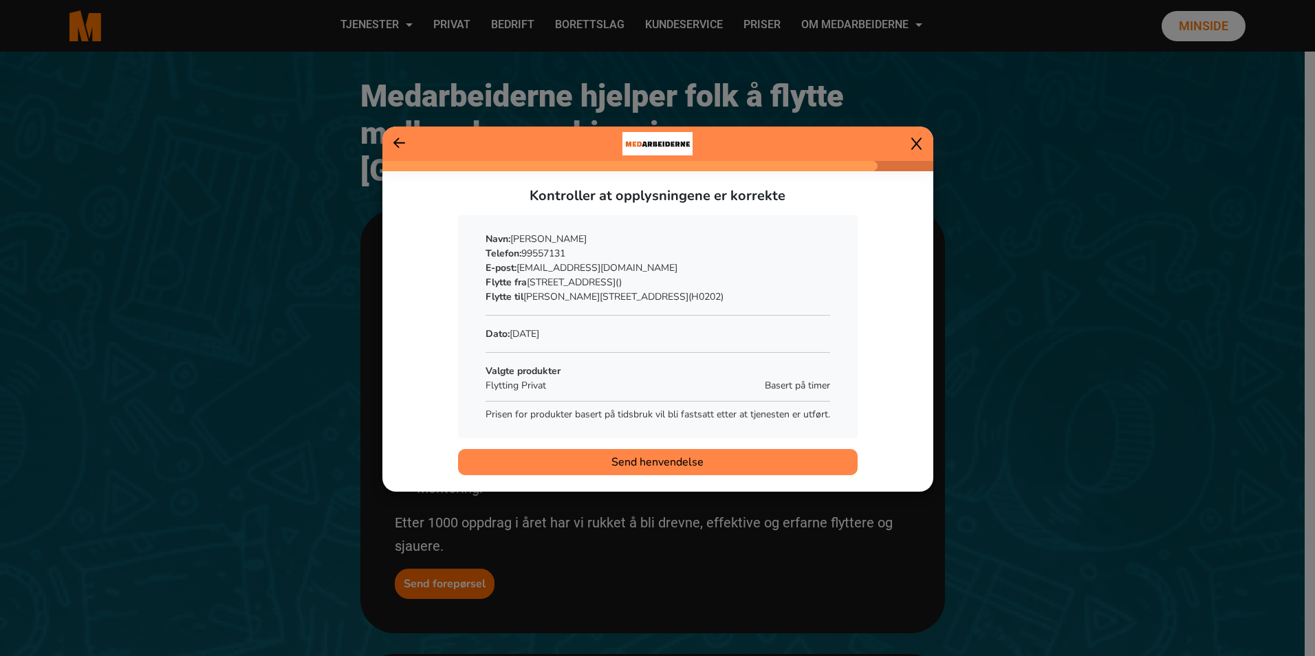
click at [641, 456] on span "Send henvendelse" at bounding box center [657, 462] width 92 height 17
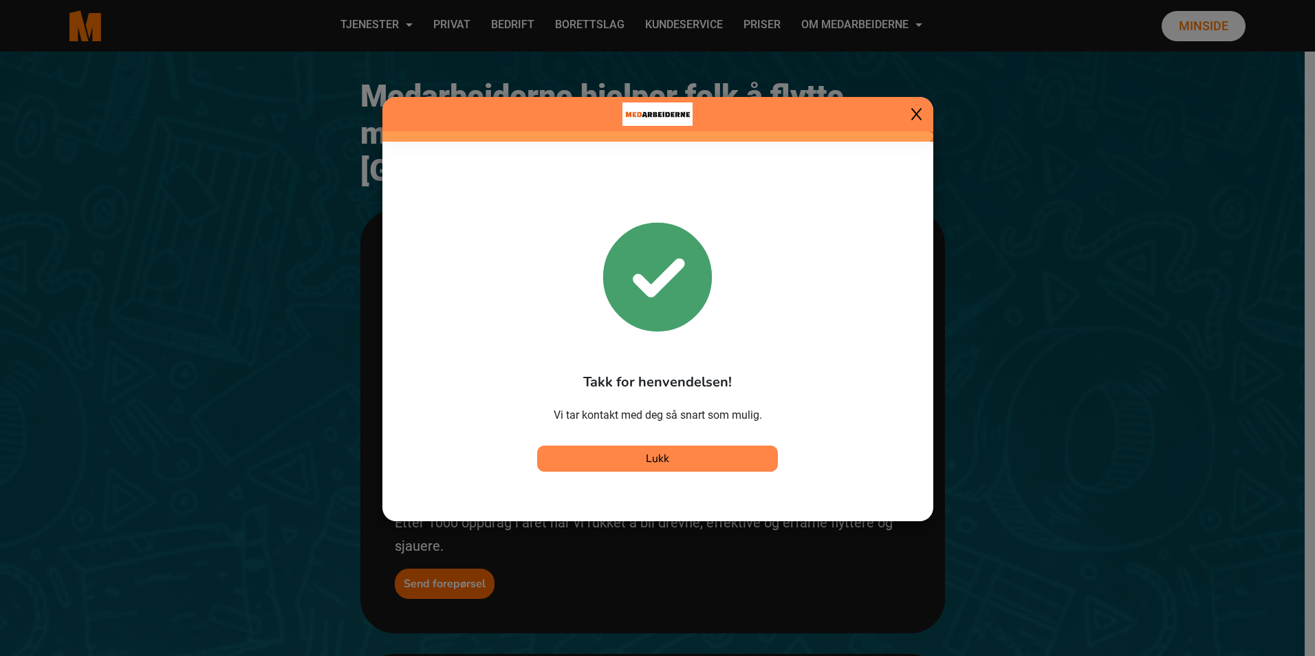
click at [651, 459] on span "Lukk" at bounding box center [657, 458] width 23 height 15
